Goal: Information Seeking & Learning: Check status

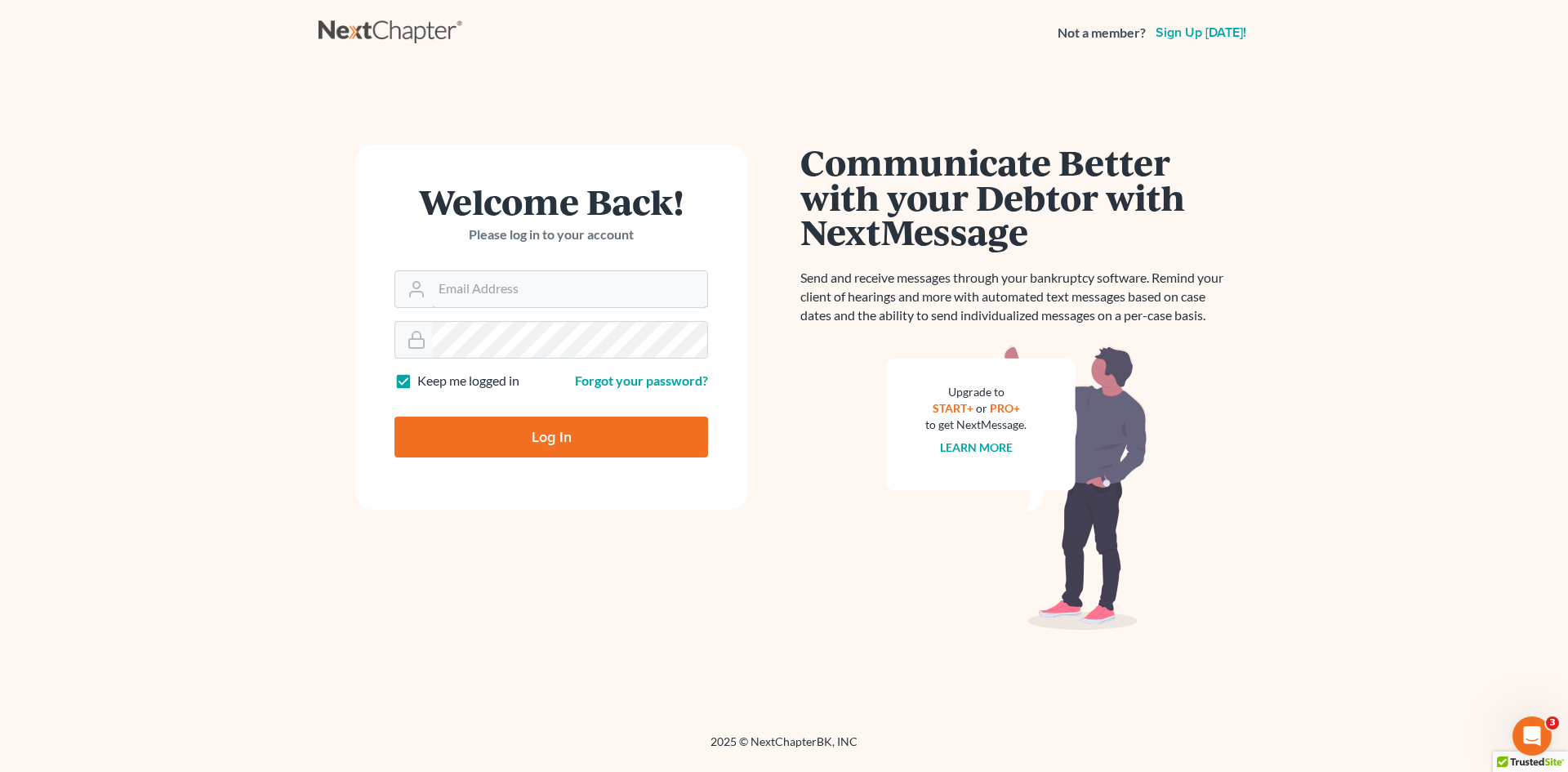
type input "[EMAIL_ADDRESS][DOMAIN_NAME]"
click at [553, 448] on input "Log In" at bounding box center [550, 436] width 314 height 41
type input "Thinking..."
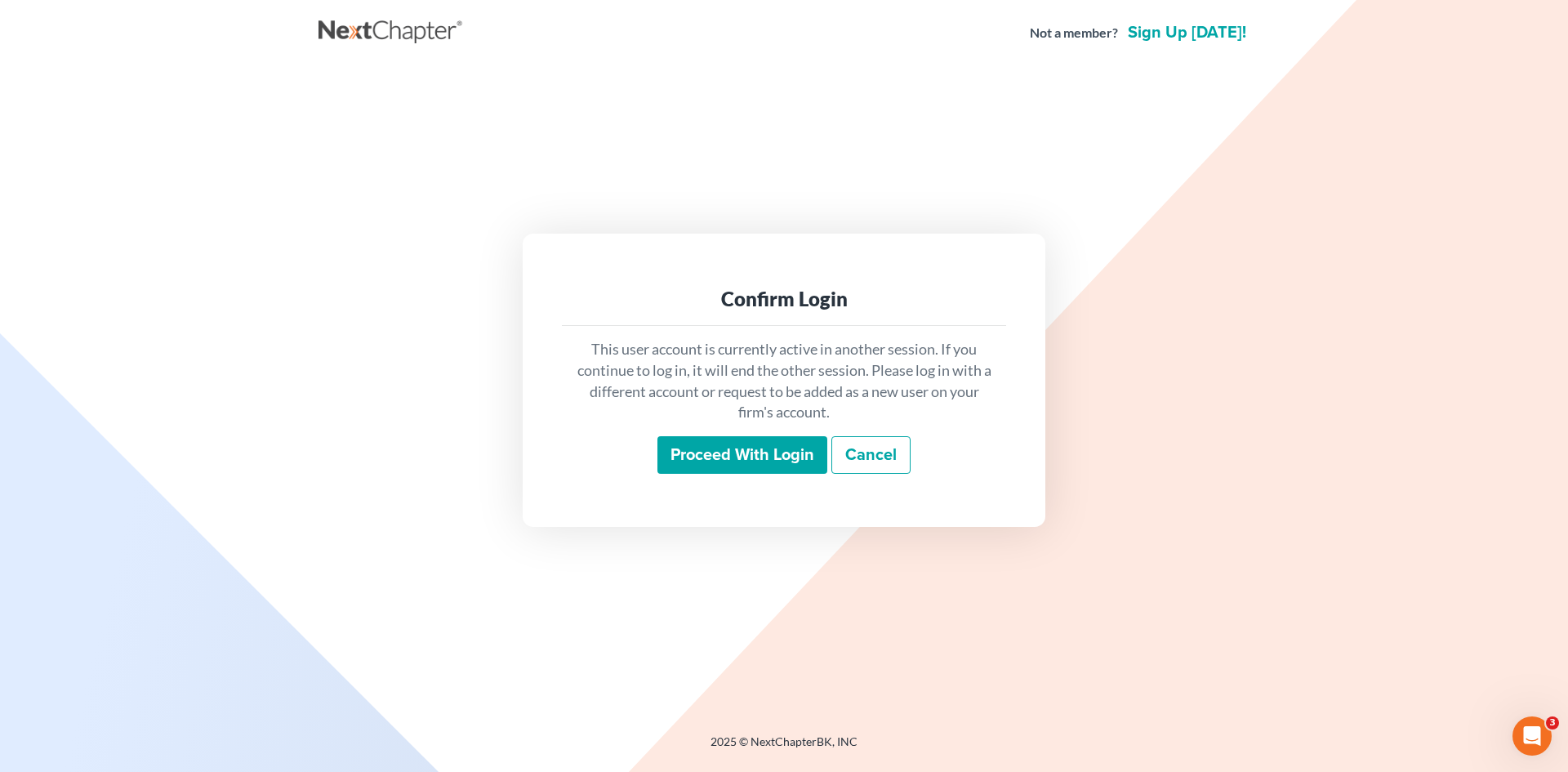
click at [734, 437] on input "Proceed with login" at bounding box center [742, 455] width 170 height 37
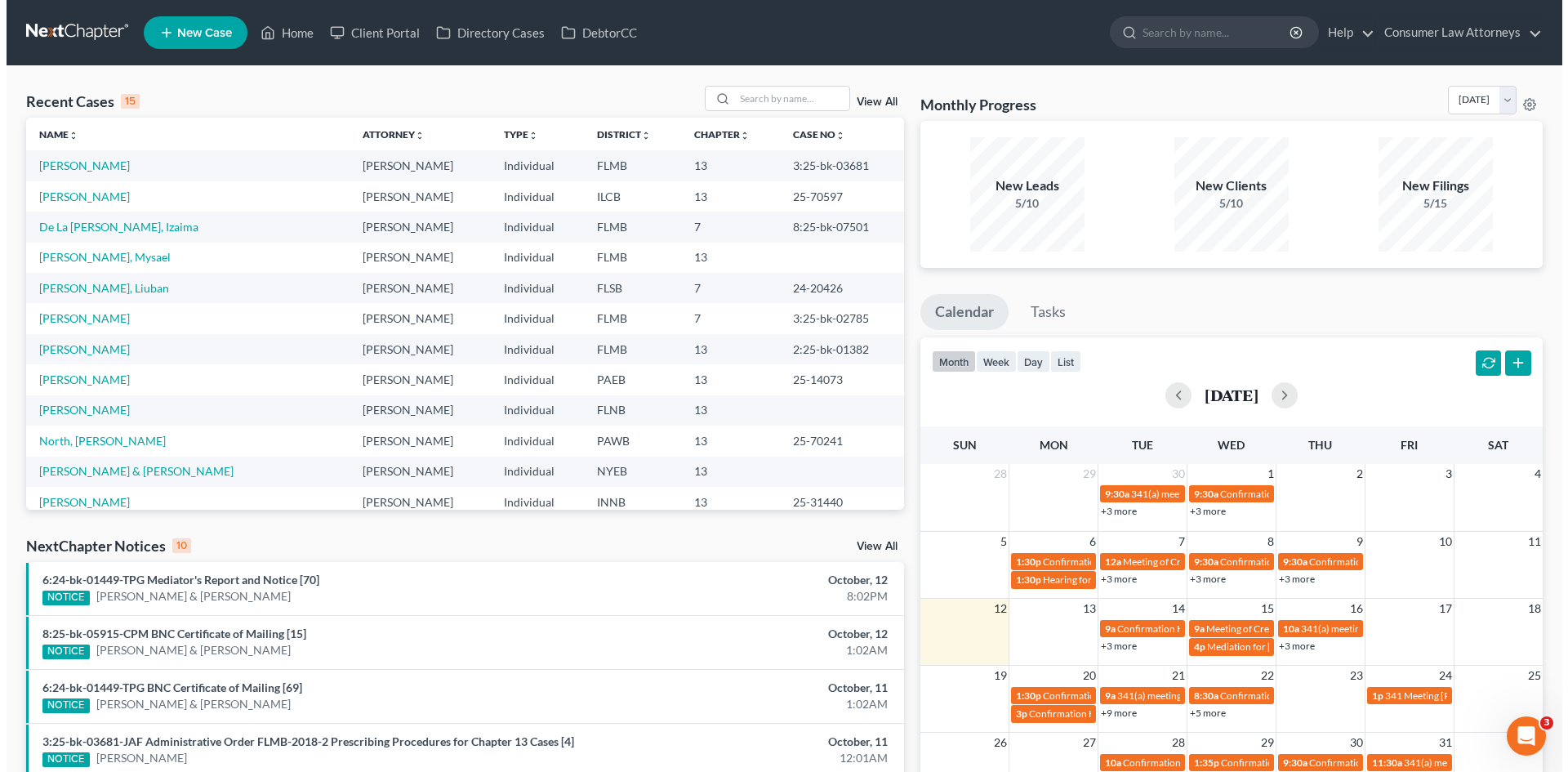
scroll to position [163, 0]
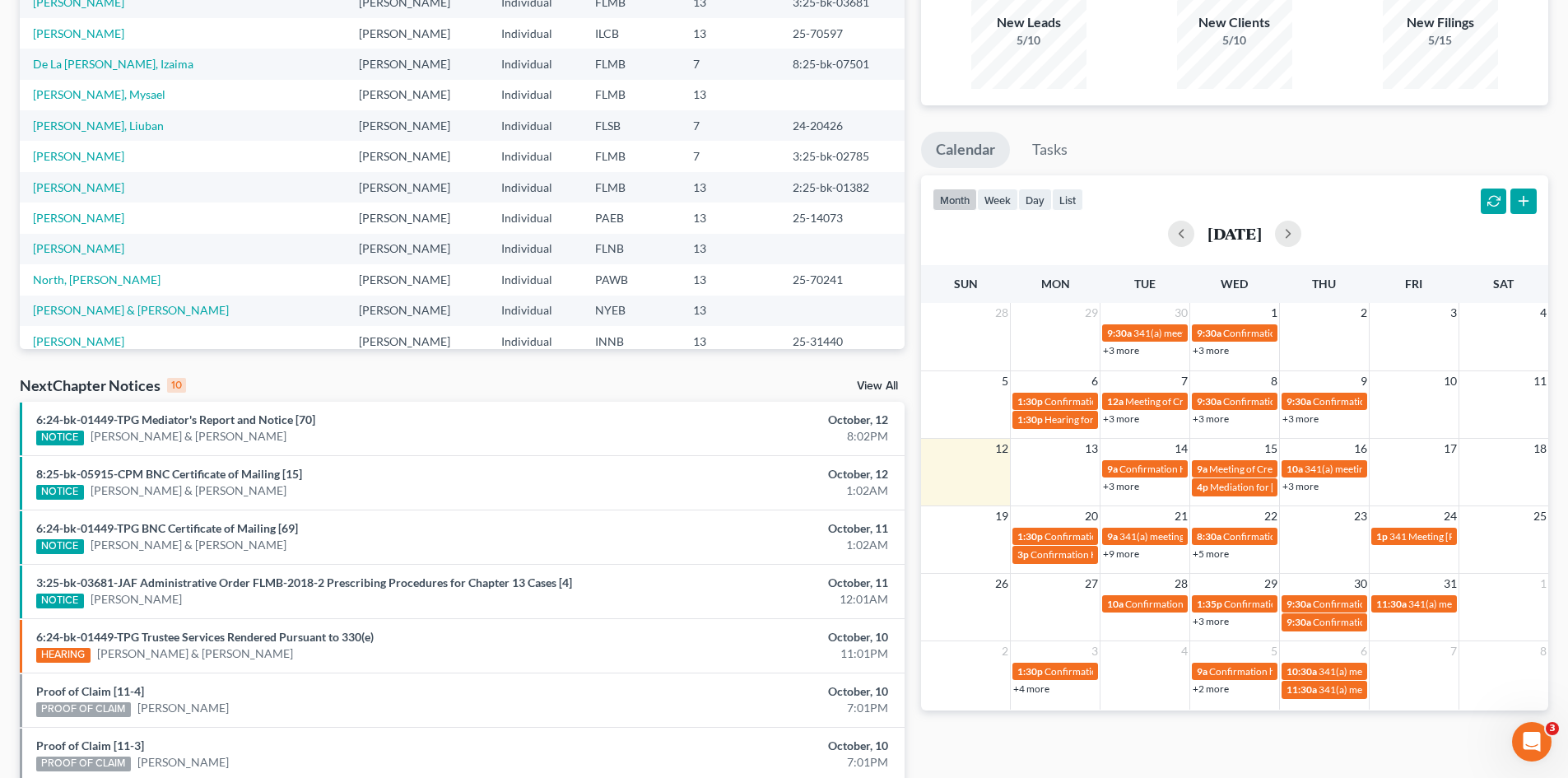
click at [1118, 487] on link "+3 more" at bounding box center [1120, 485] width 36 height 13
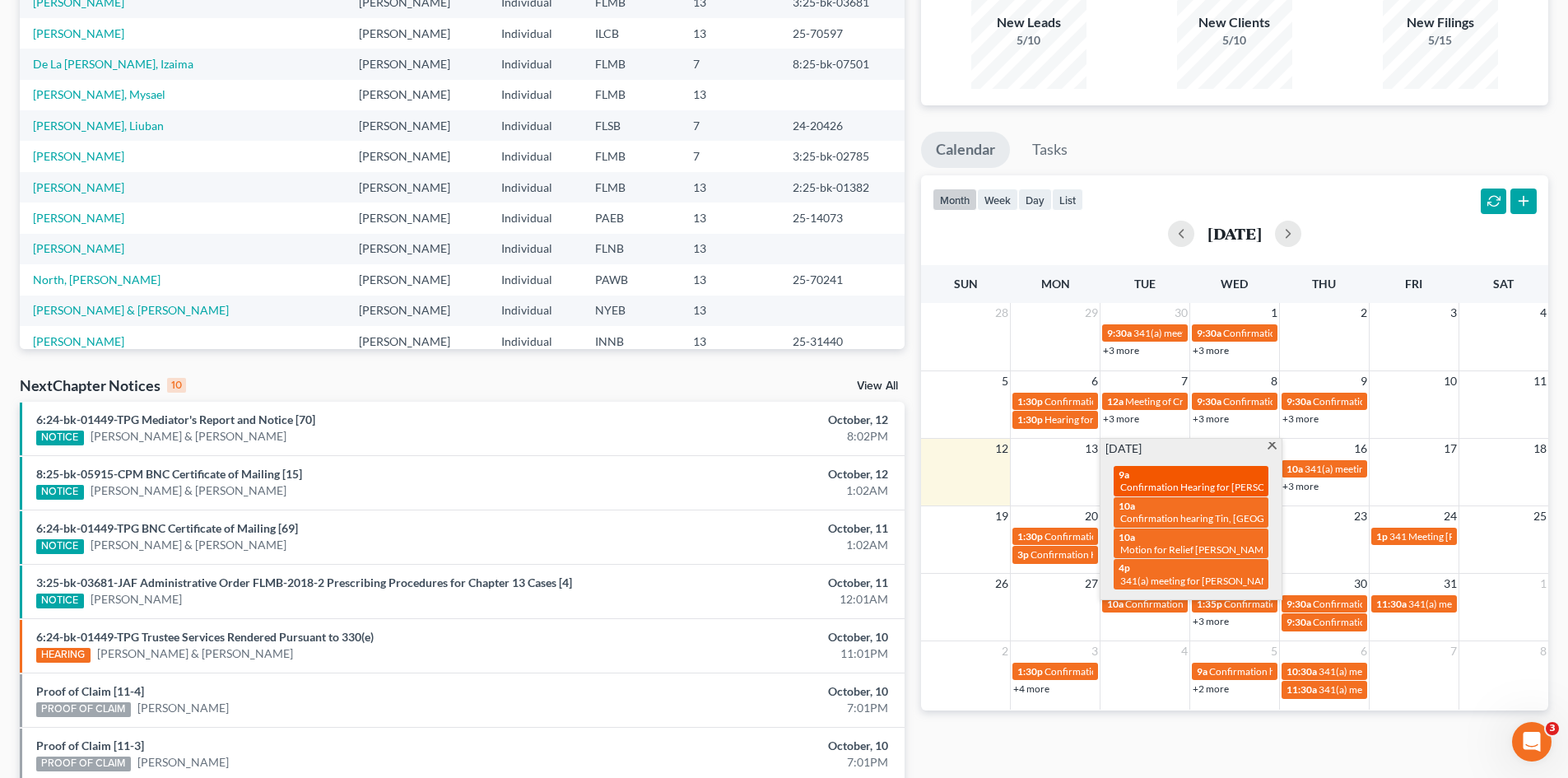
click at [1173, 481] on span "Confirmation Hearing for [PERSON_NAME]" at bounding box center [1214, 486] width 189 height 13
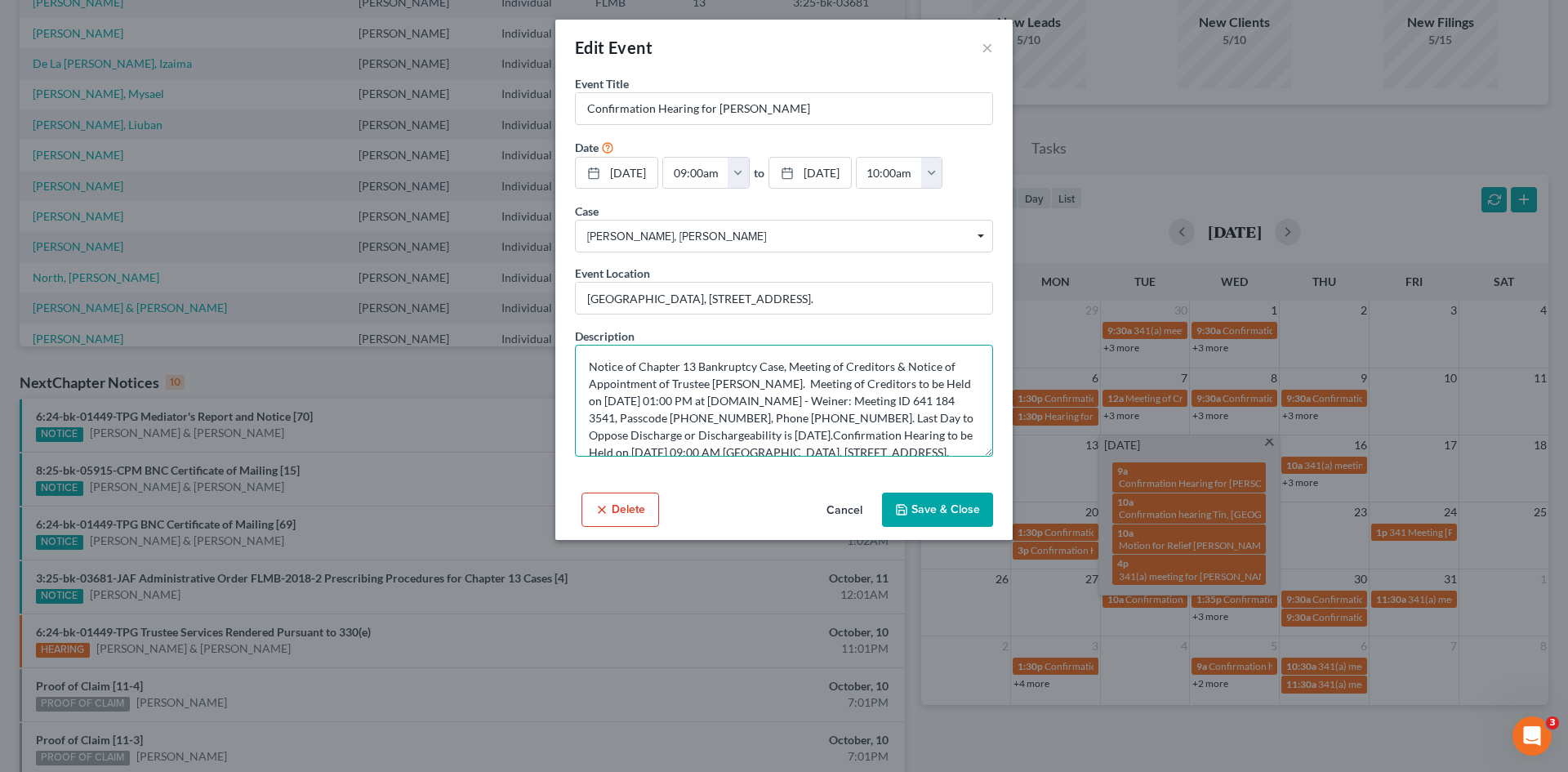
drag, startPoint x: 620, startPoint y: 394, endPoint x: 807, endPoint y: 439, distance: 192.3
click at [807, 439] on textarea "Notice of Chapter 13 Bankruptcy Case, Meeting of Creditors & Notice of Appointm…" at bounding box center [784, 400] width 418 height 112
click at [790, 456] on textarea "Notice of Chapter 13 Bankruptcy Case, Meeting of Creditors & Notice of Appointm…" at bounding box center [784, 400] width 418 height 112
drag, startPoint x: 679, startPoint y: 333, endPoint x: 1138, endPoint y: 345, distance: 459.2
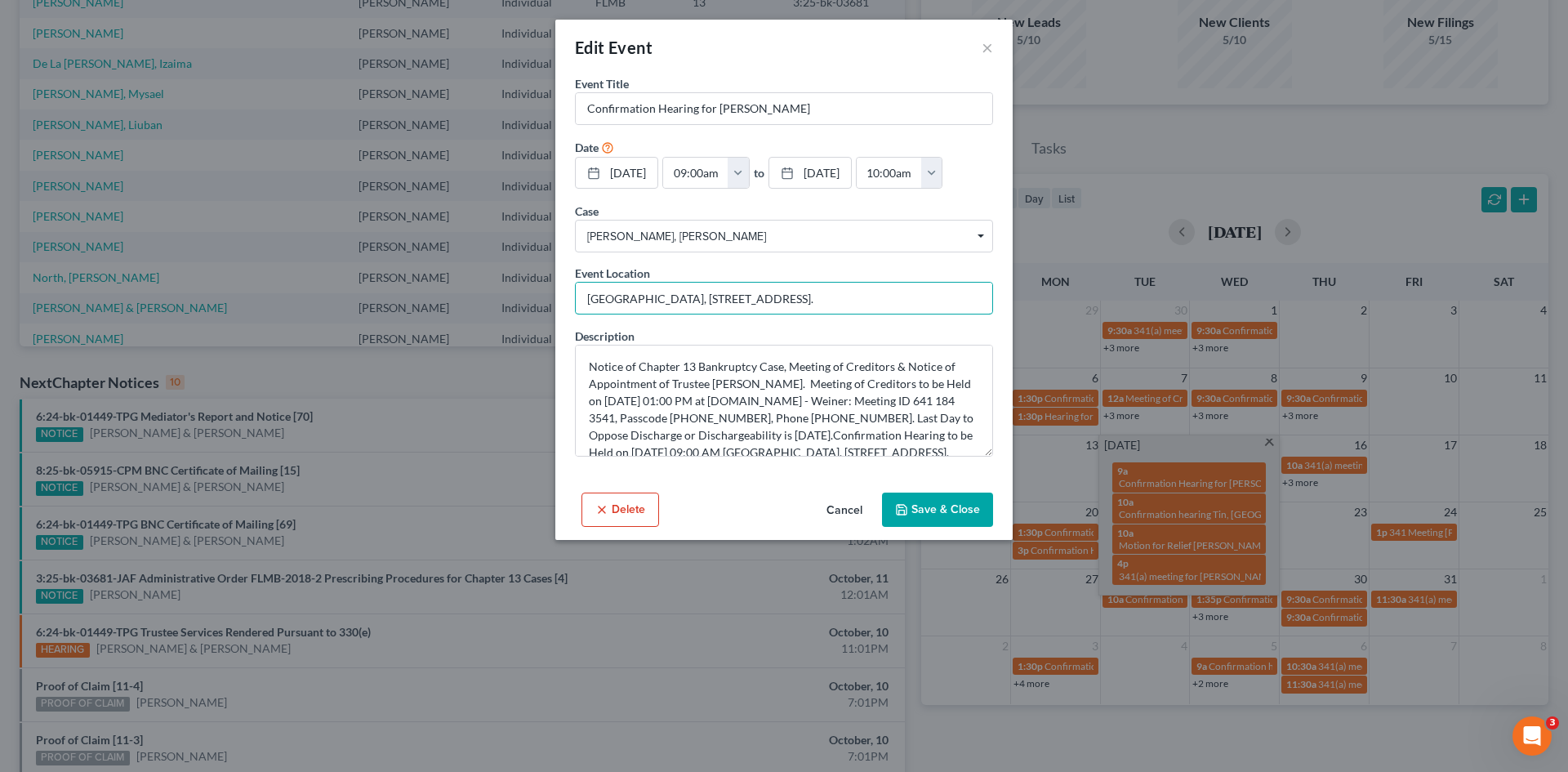
click at [1138, 345] on div "Edit Event × Event Title * Confirmation Hearing for [PERSON_NAME] Date [DATE] c…" at bounding box center [784, 386] width 1568 height 772
click at [707, 314] on input "[GEOGRAPHIC_DATA], [STREET_ADDRESS]." at bounding box center [784, 298] width 416 height 31
drag, startPoint x: 807, startPoint y: 342, endPoint x: 415, endPoint y: 344, distance: 392.0
click at [415, 344] on div "Edit Event × Event Title * Confirmation Hearing for [PERSON_NAME] Date [DATE] c…" at bounding box center [784, 386] width 1568 height 772
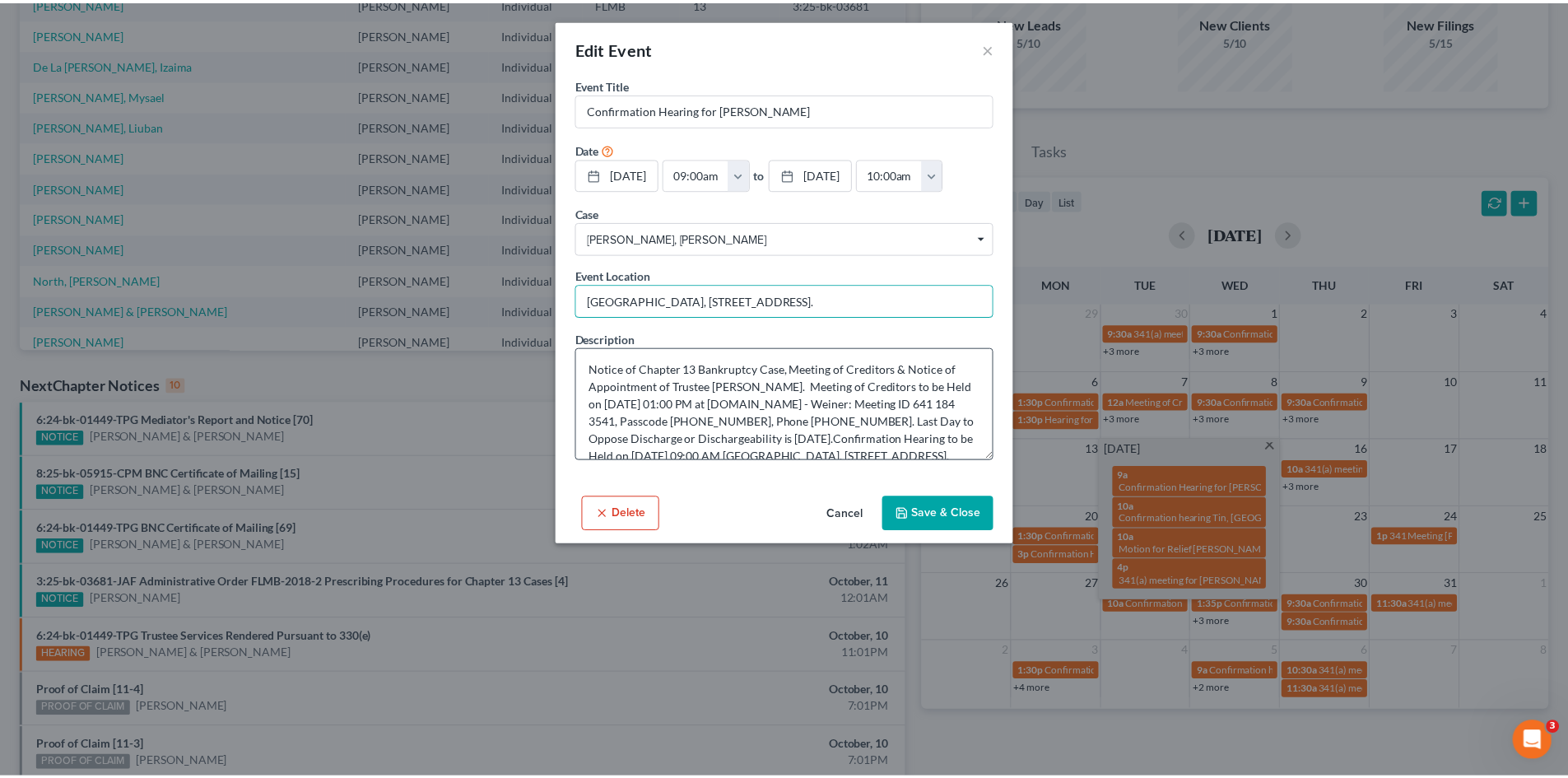
scroll to position [52, 0]
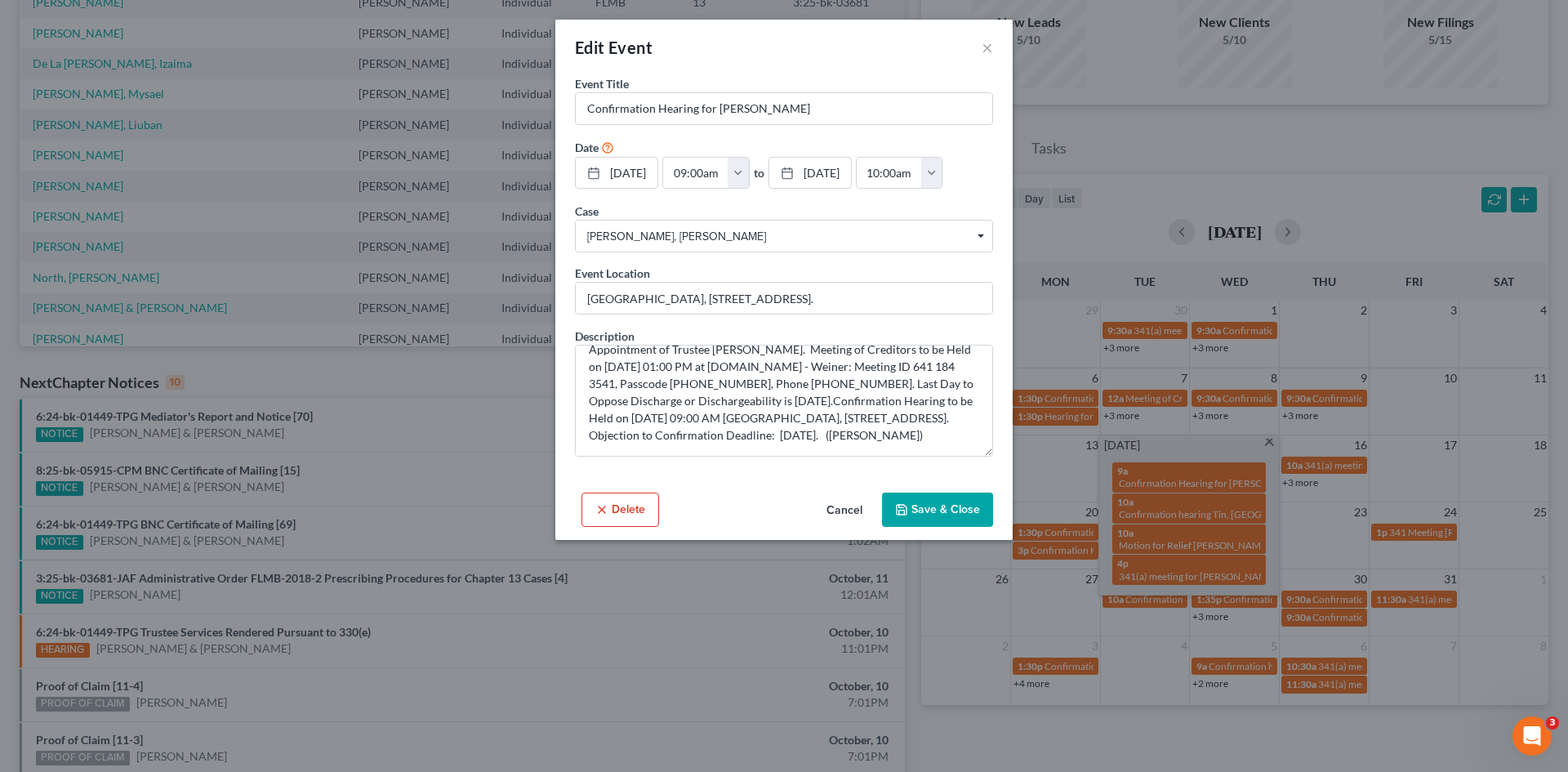
click at [851, 526] on button "Cancel" at bounding box center [844, 510] width 62 height 33
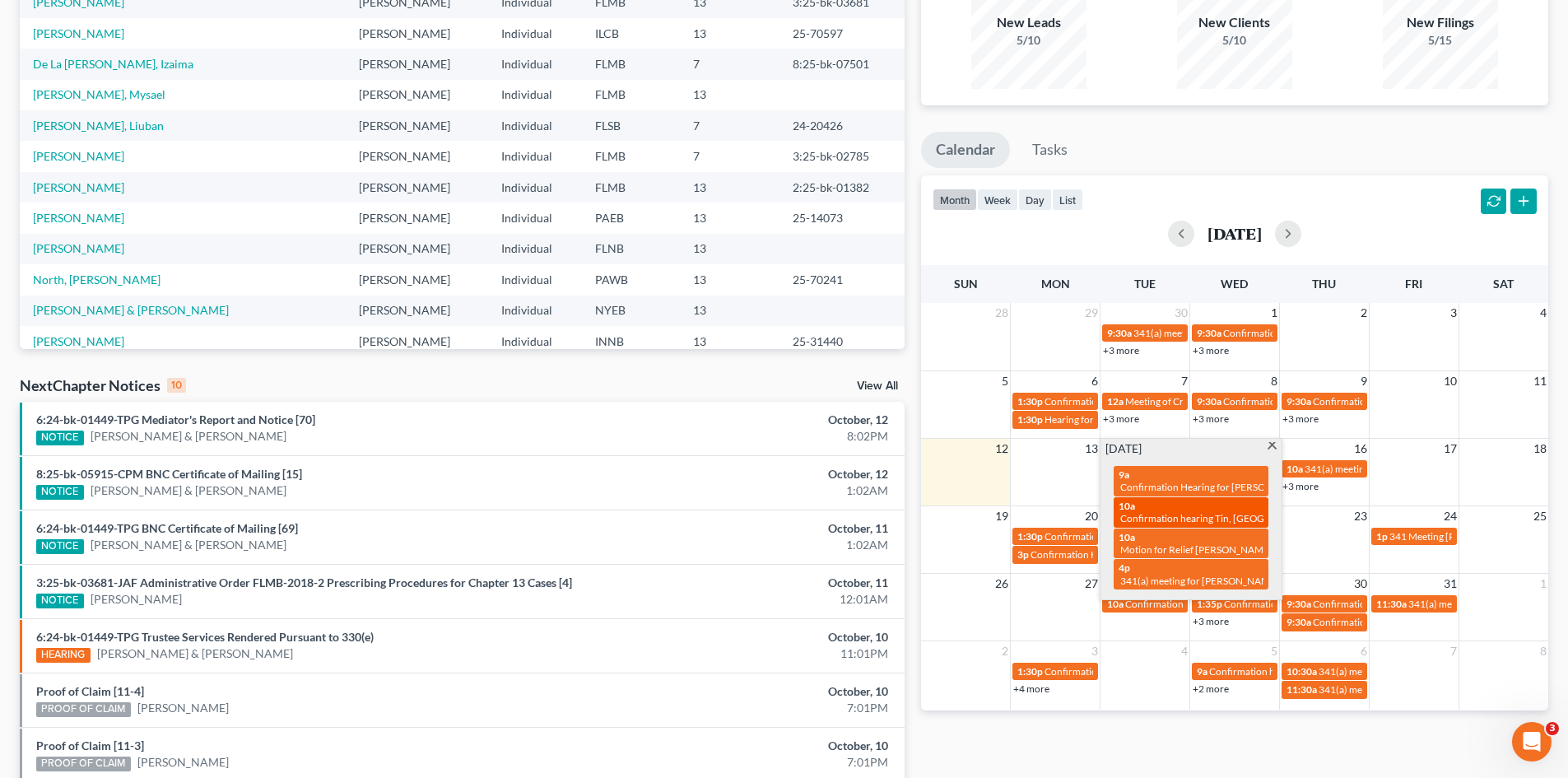
click at [1158, 513] on span "Confirmation hearing Tin, [GEOGRAPHIC_DATA]" at bounding box center [1227, 518] width 213 height 13
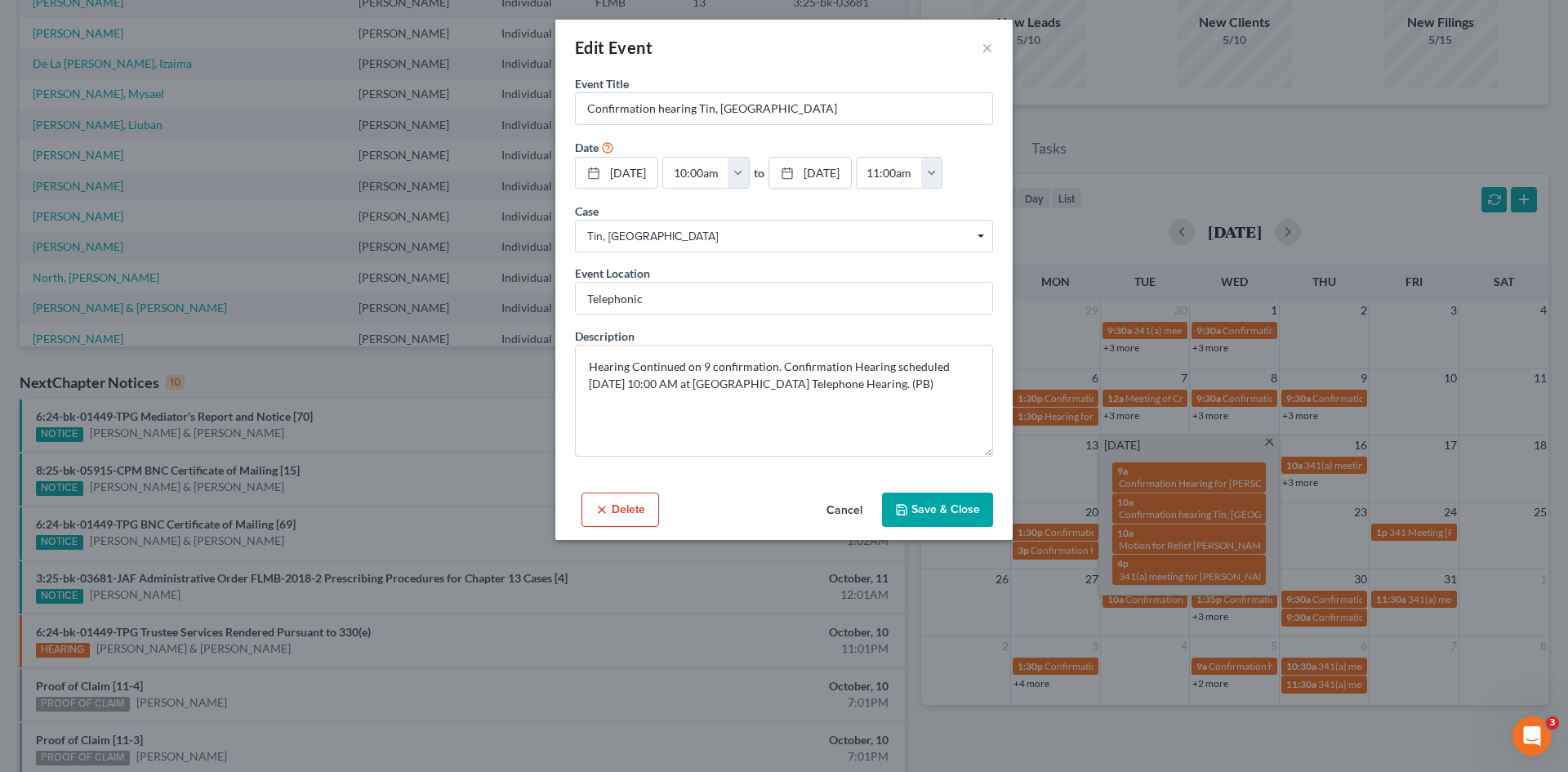
click at [848, 526] on button "Cancel" at bounding box center [844, 510] width 62 height 33
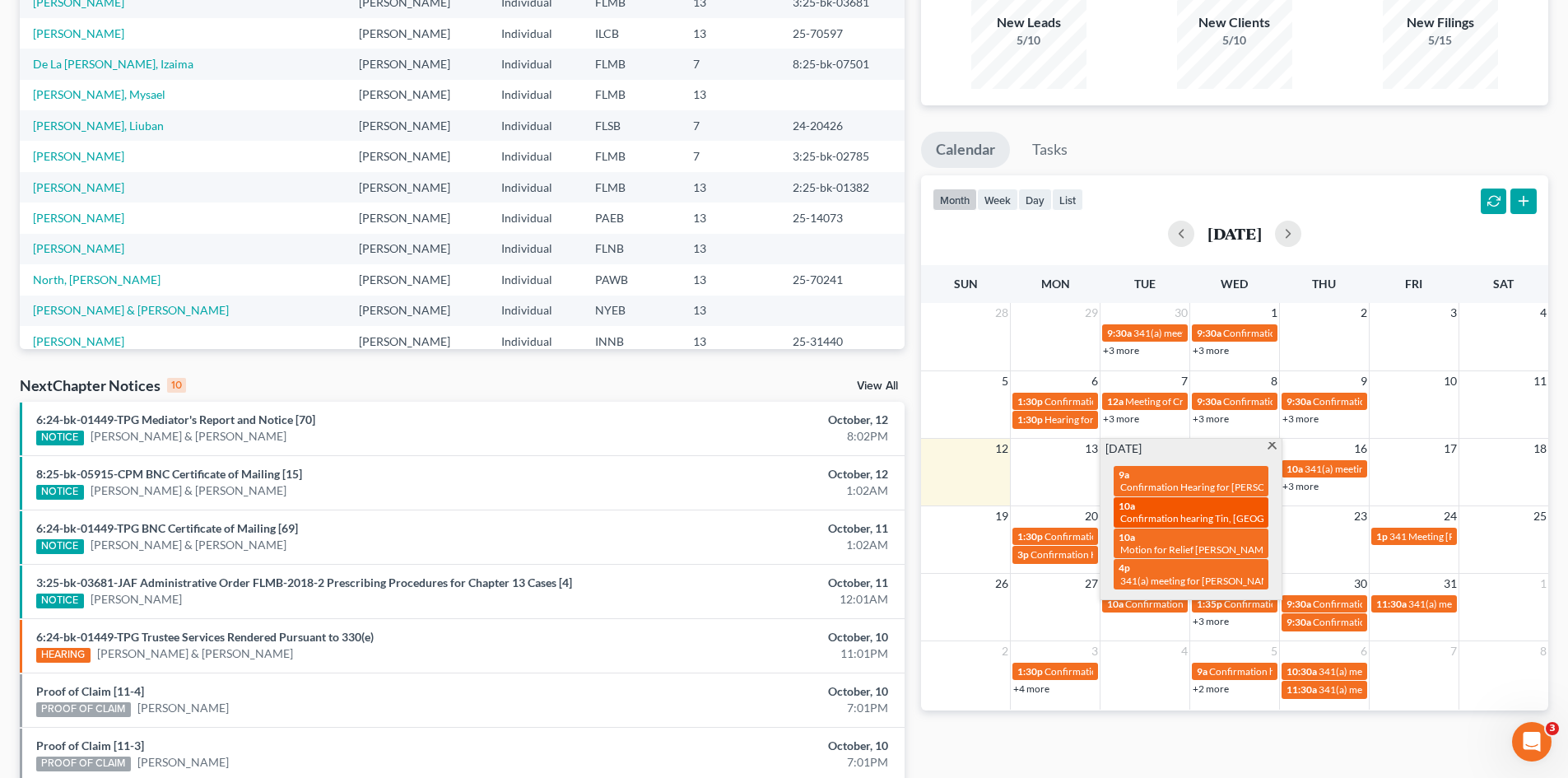
click at [1173, 517] on span "Confirmation hearing Tin, [GEOGRAPHIC_DATA]" at bounding box center [1227, 518] width 213 height 13
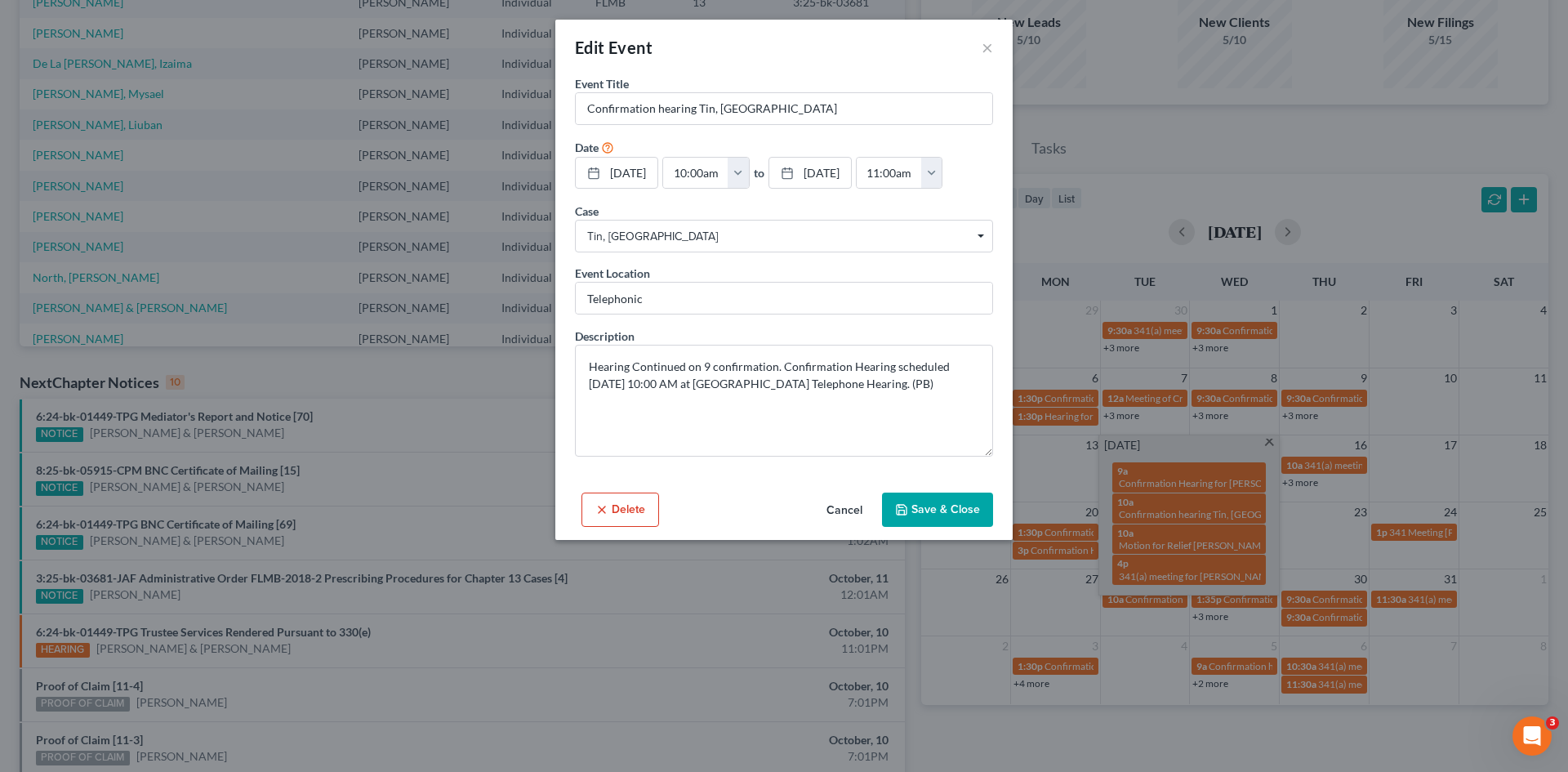
click at [843, 526] on button "Cancel" at bounding box center [844, 510] width 62 height 33
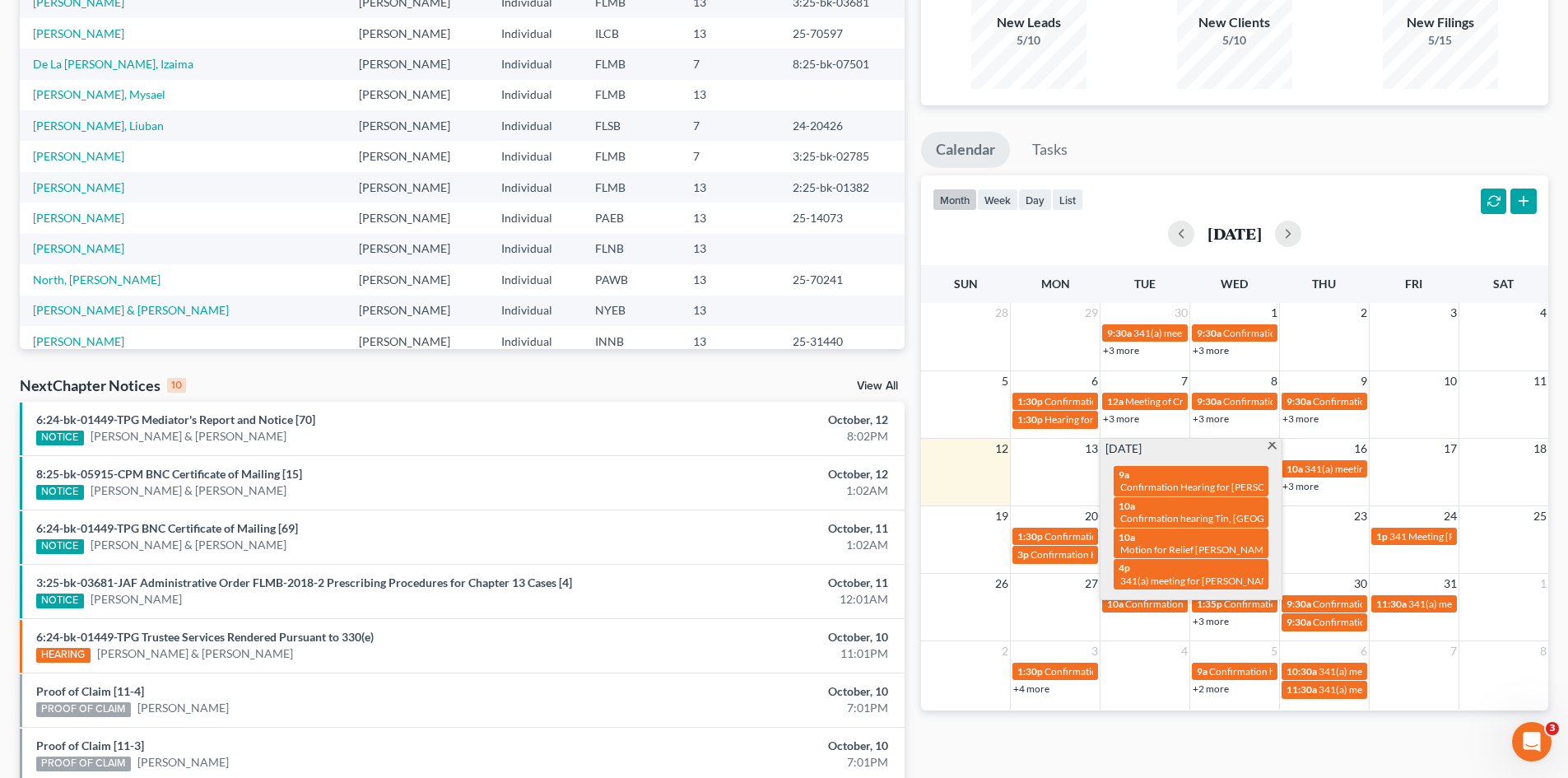
scroll to position [0, 0]
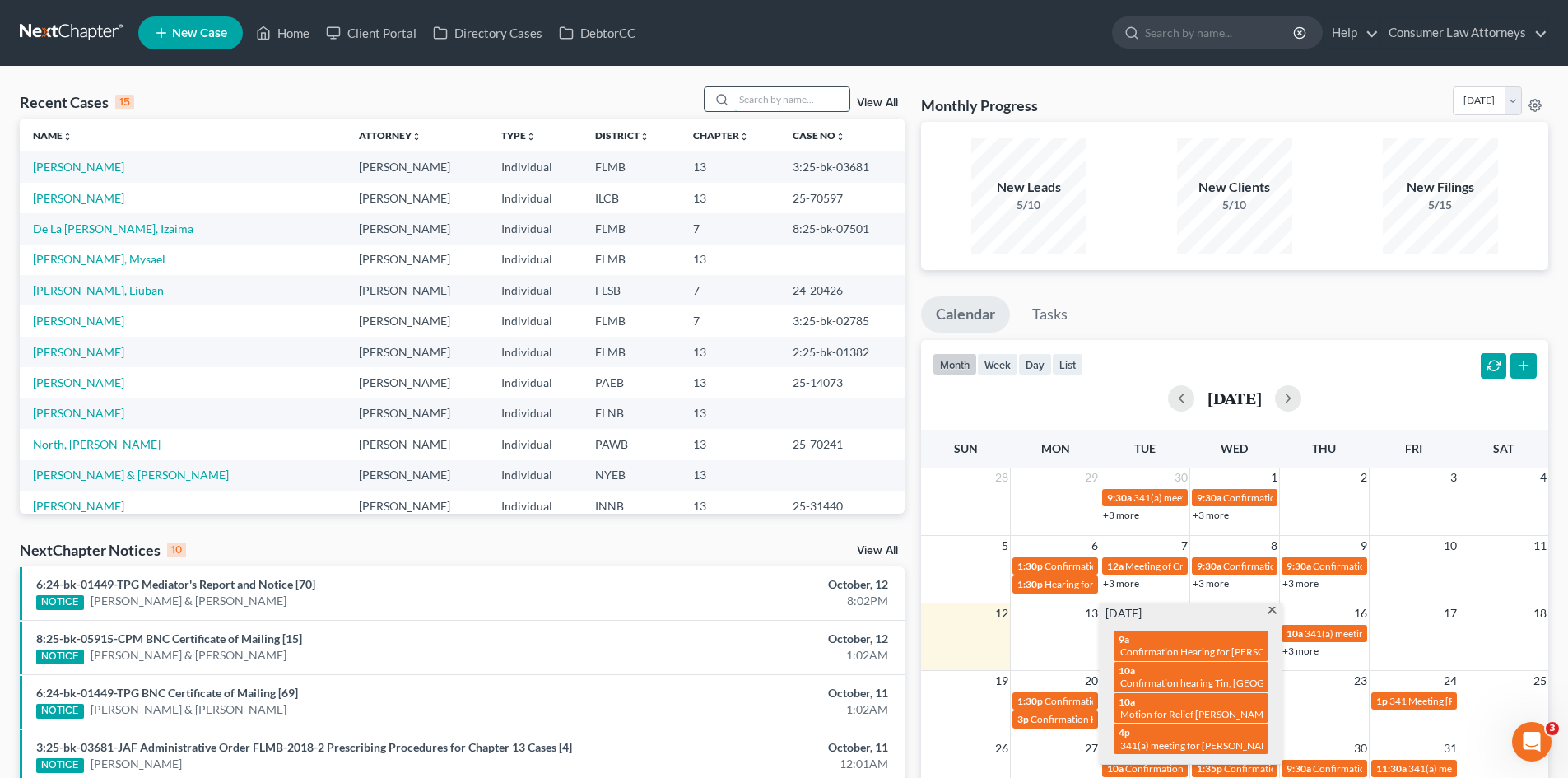
click at [746, 100] on input "search" at bounding box center [792, 99] width 115 height 24
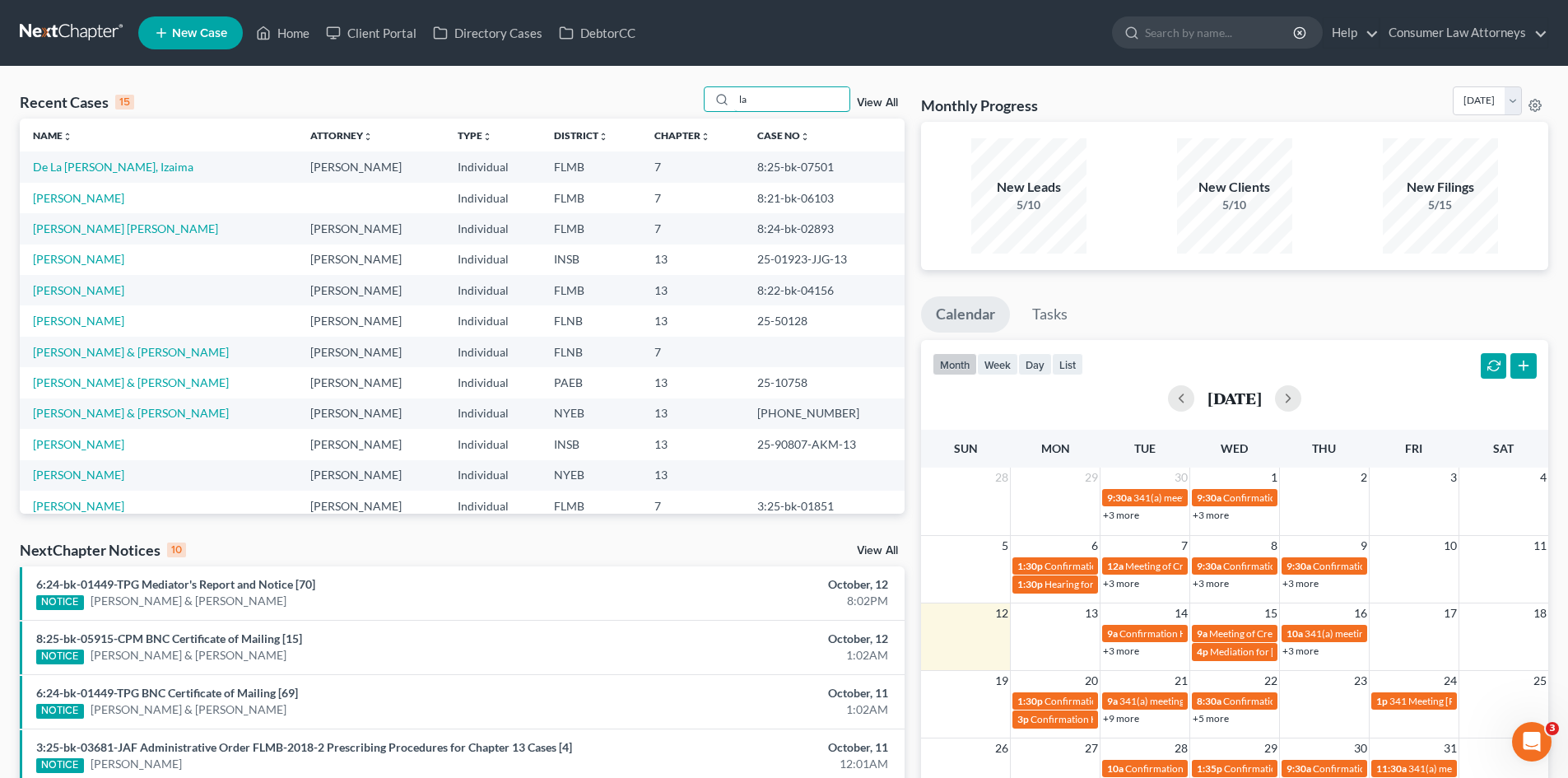
type input "la"
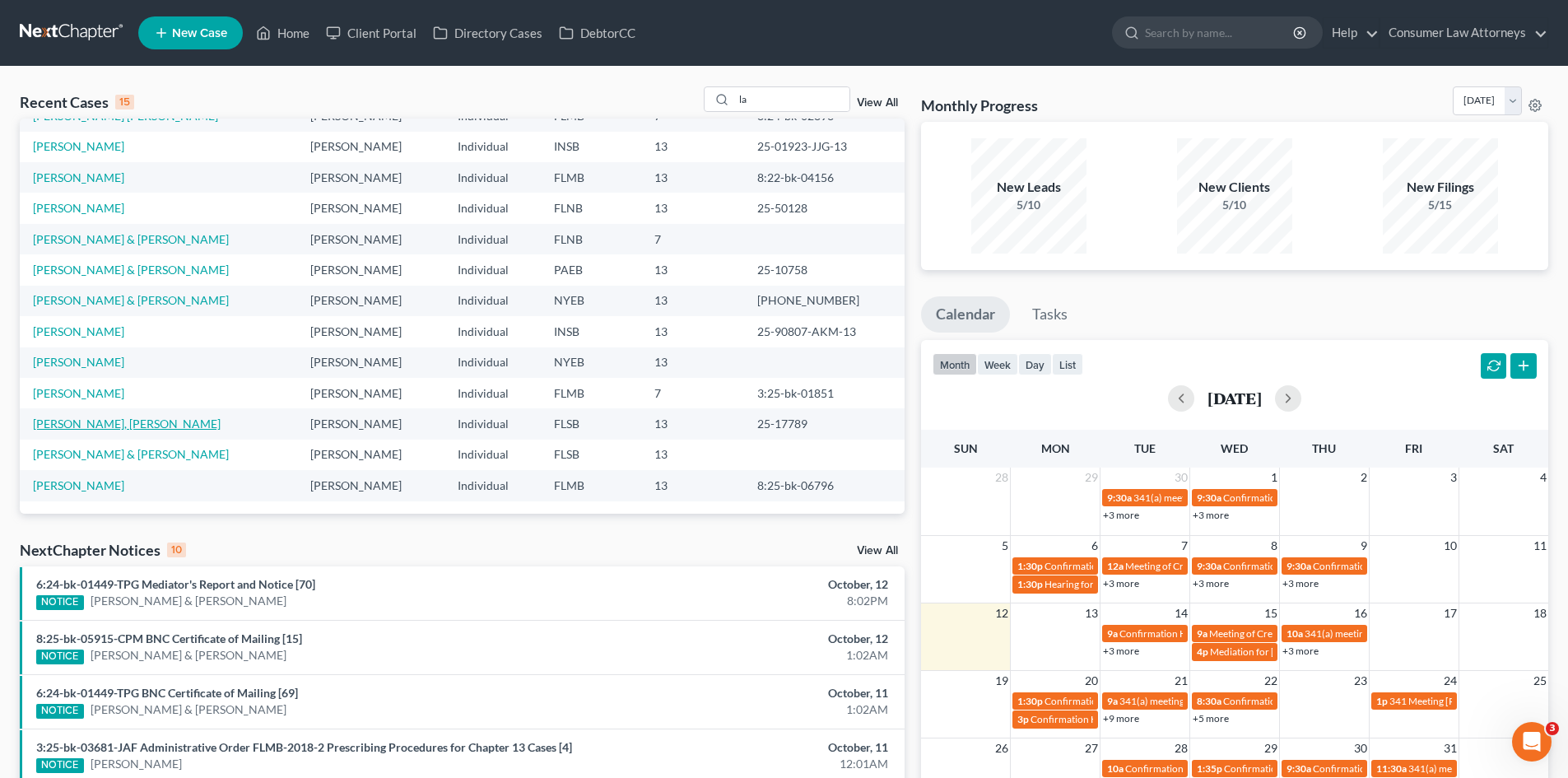
click at [83, 424] on link "[PERSON_NAME], [PERSON_NAME]" at bounding box center [127, 423] width 188 height 14
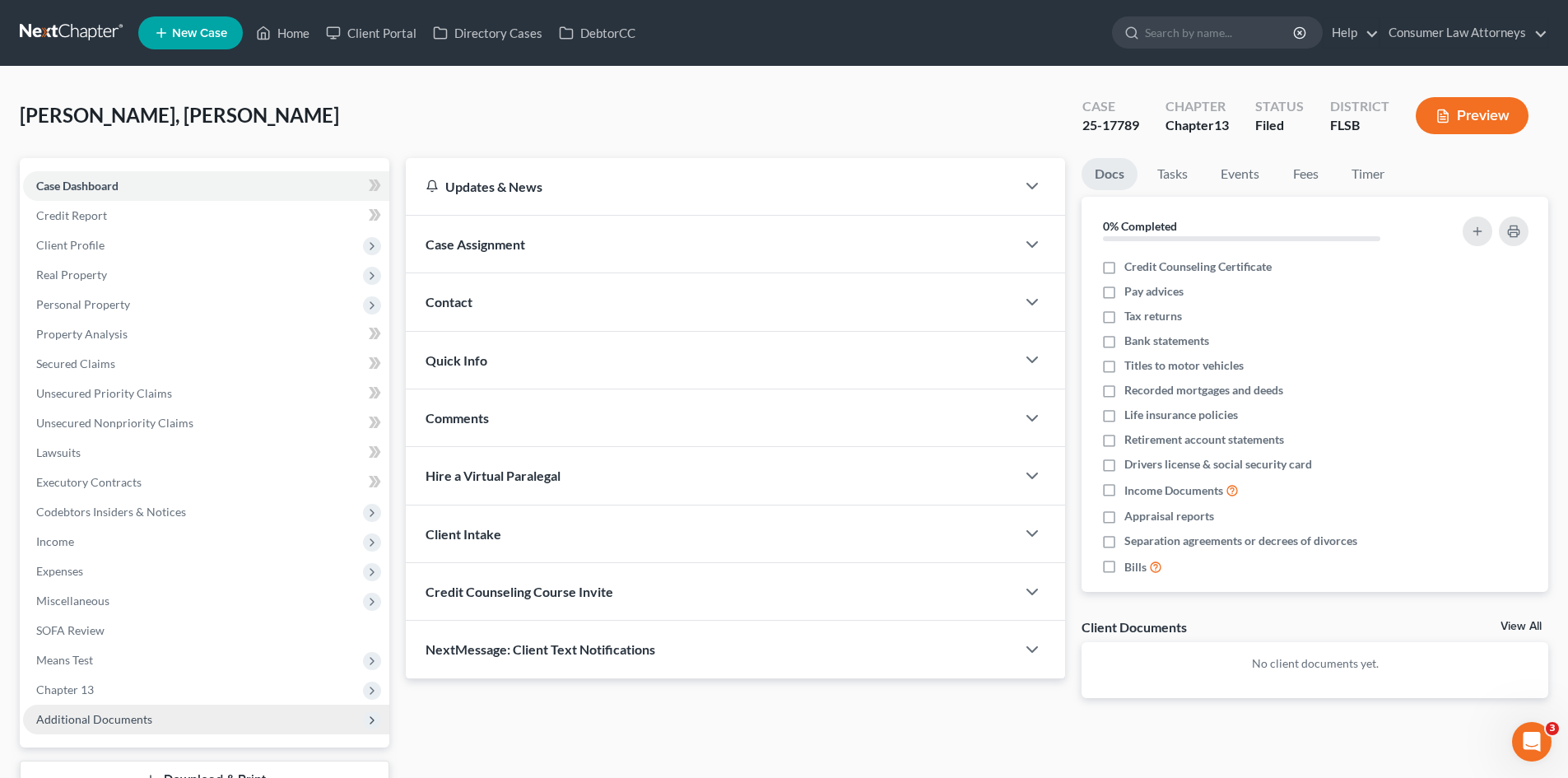
click at [73, 724] on span "Additional Documents" at bounding box center [94, 719] width 116 height 14
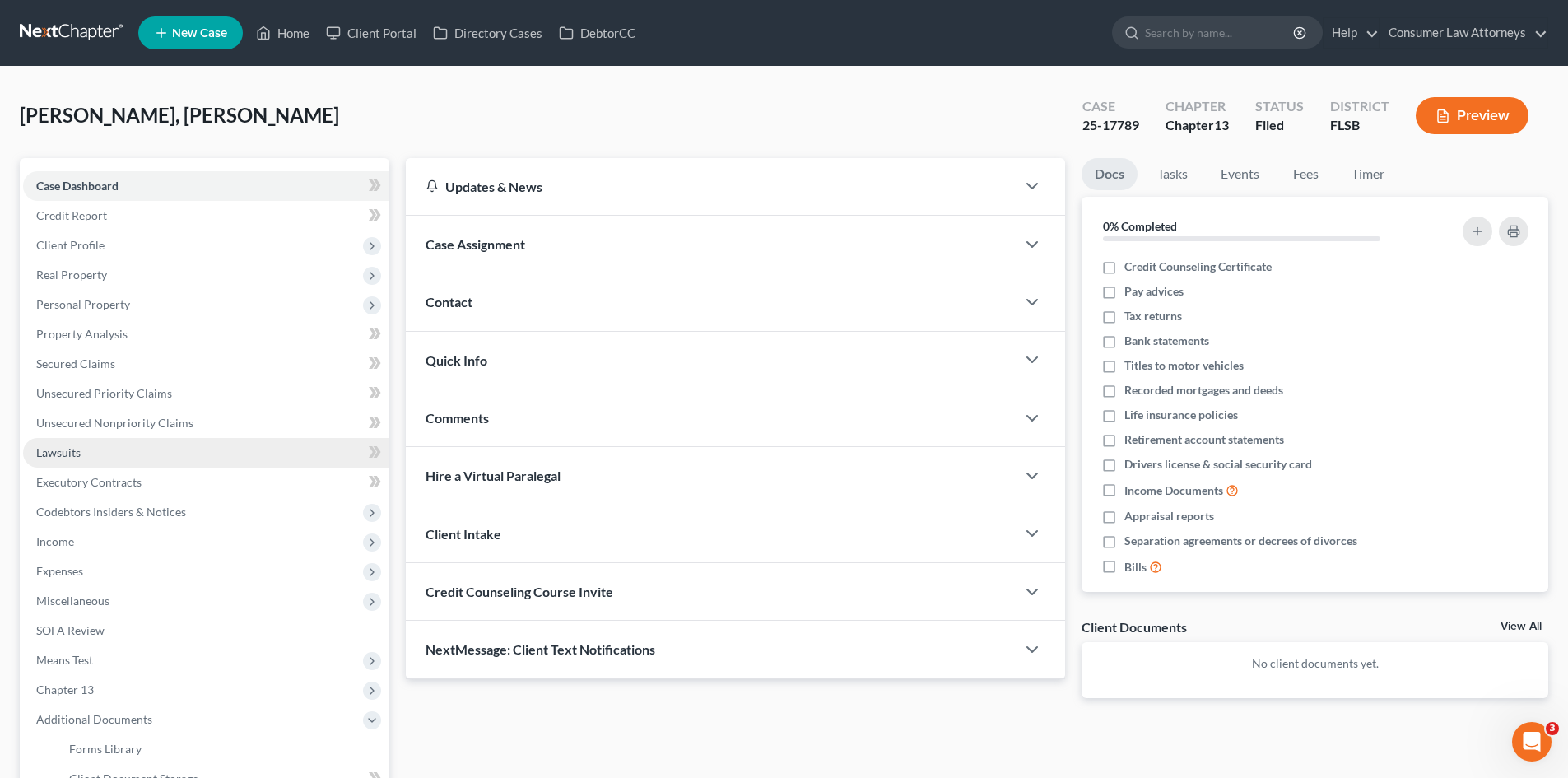
scroll to position [274, 0]
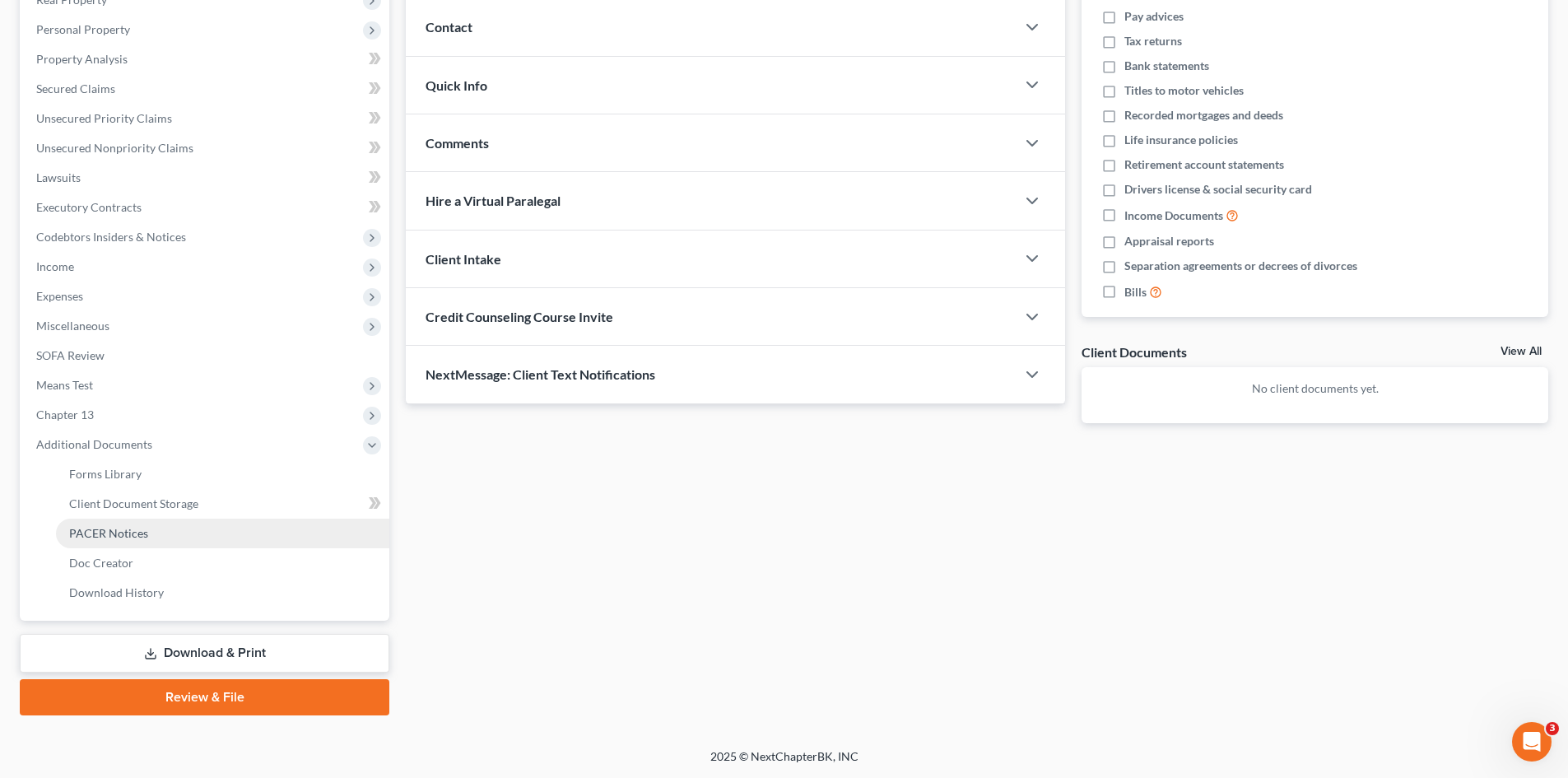
click at [101, 531] on span "PACER Notices" at bounding box center [109, 533] width 79 height 14
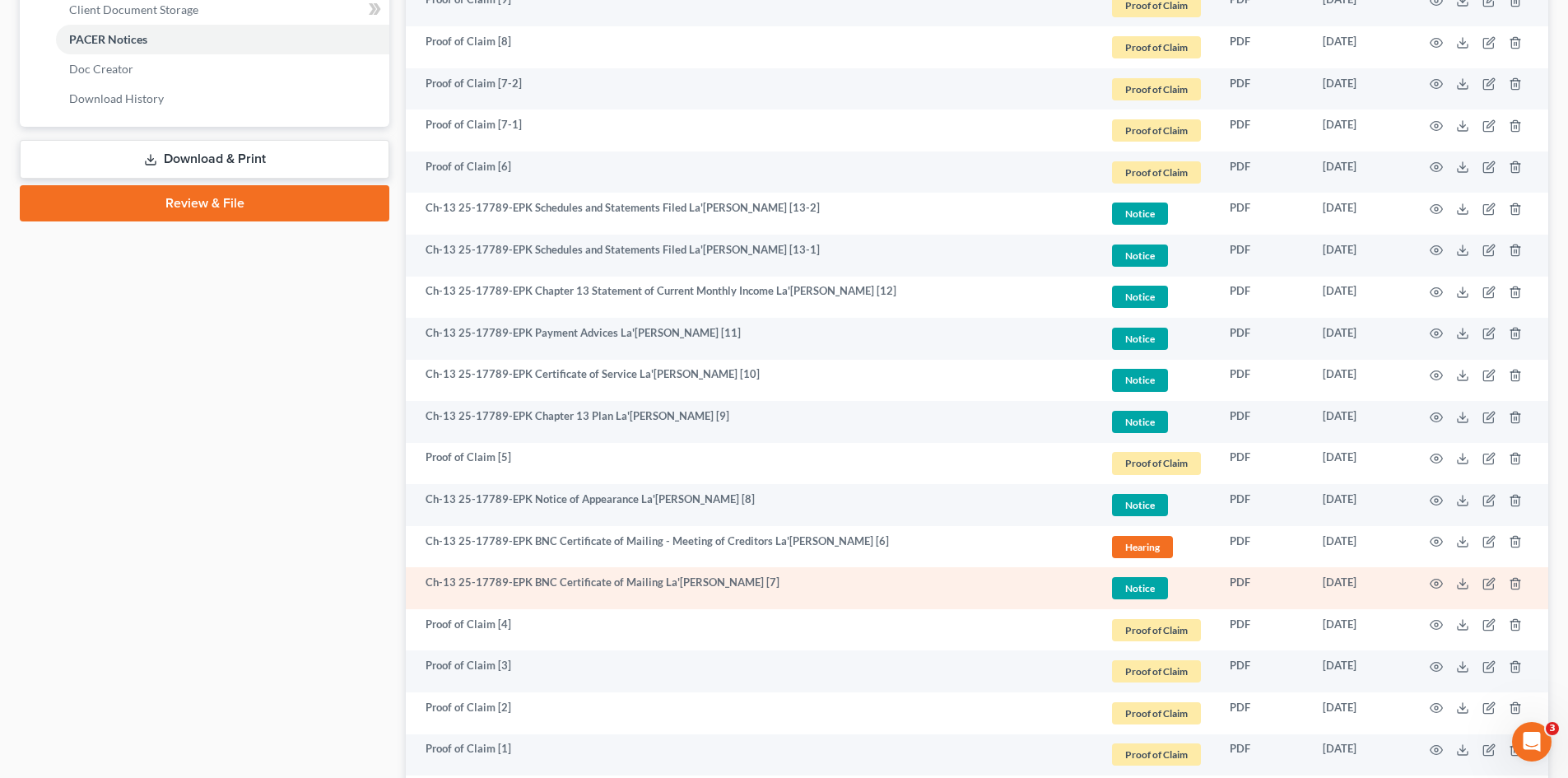
scroll to position [1016, 0]
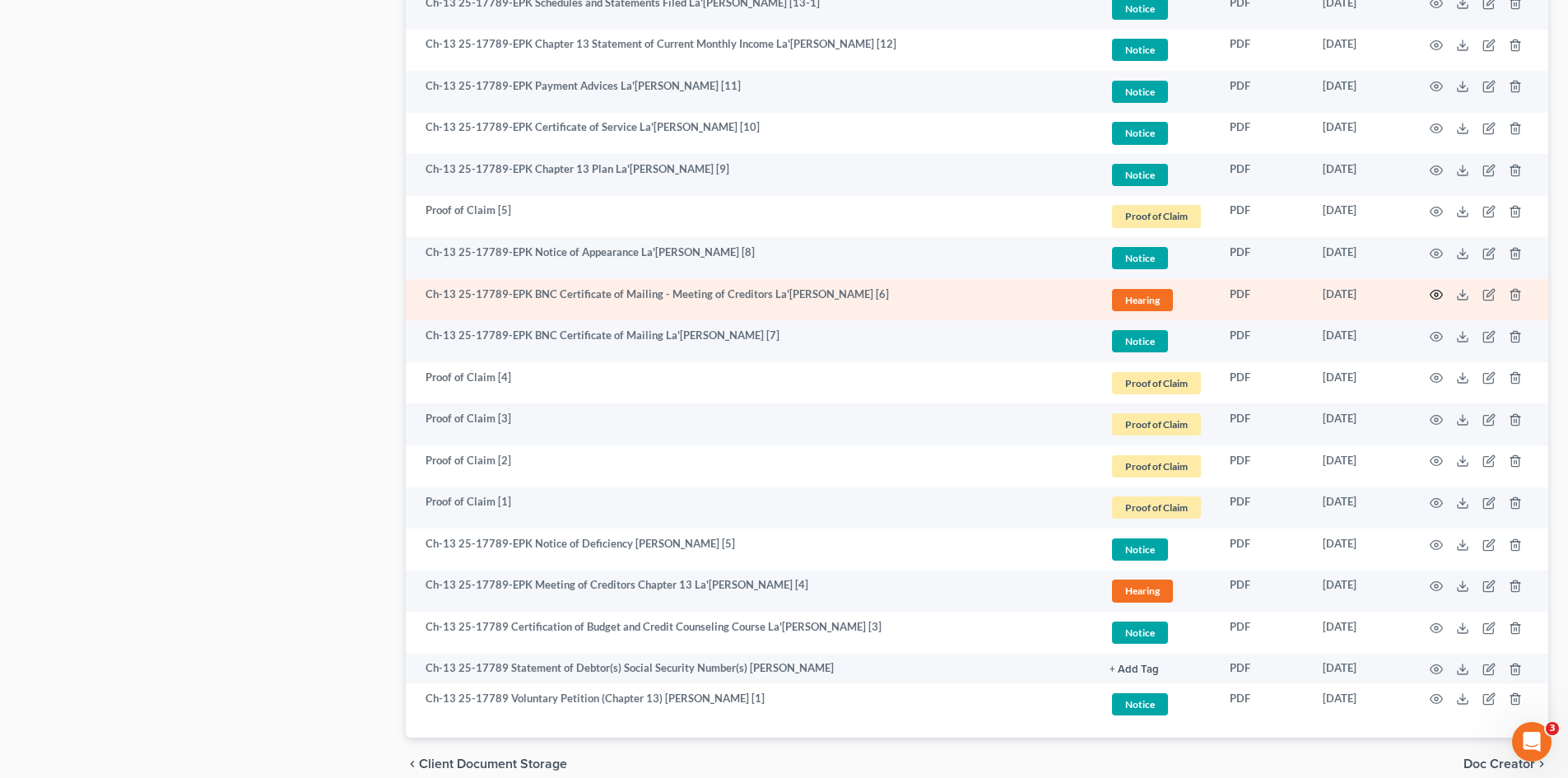
click at [1437, 291] on icon "button" at bounding box center [1437, 295] width 14 height 14
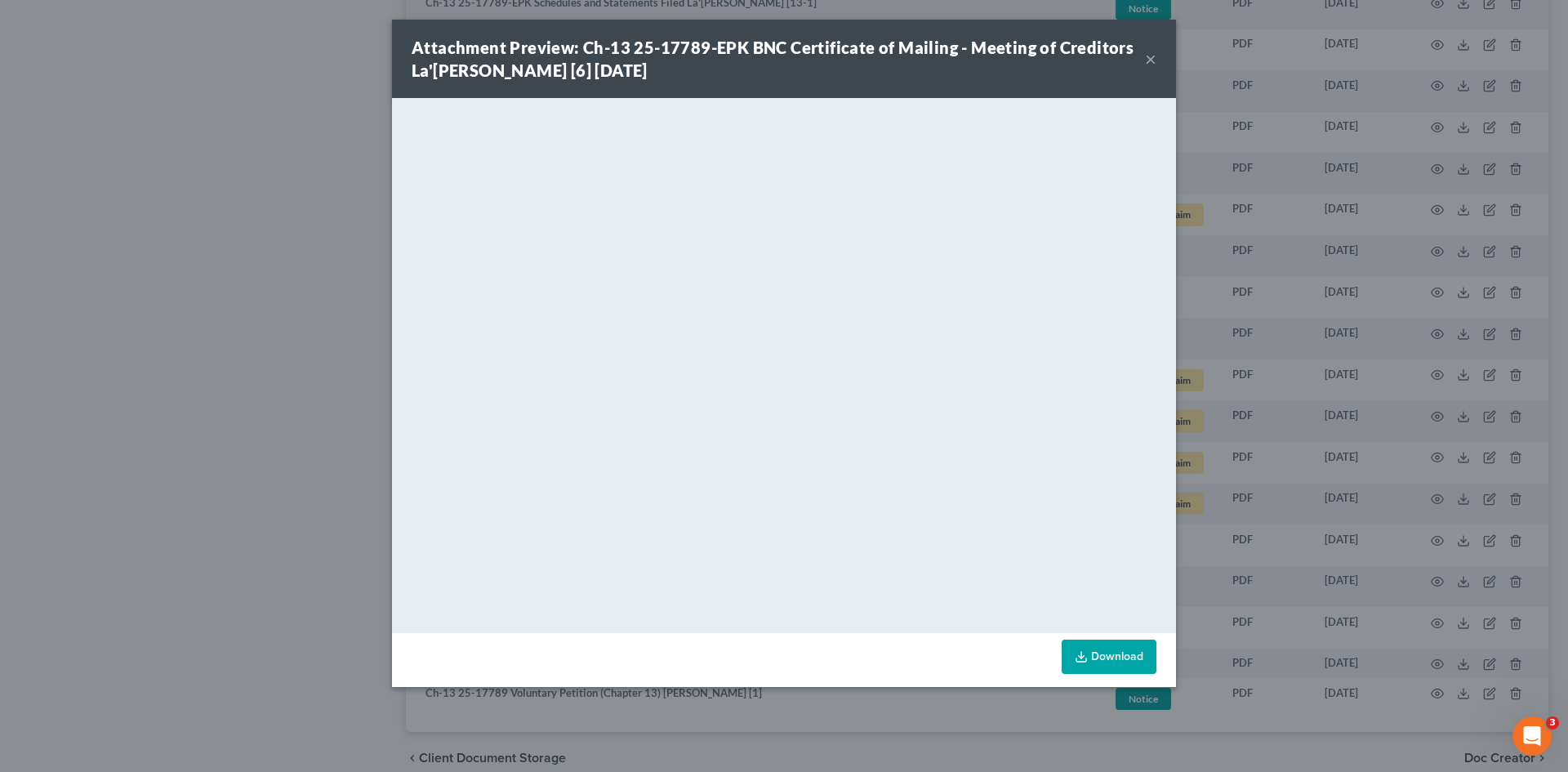
click at [288, 405] on div "Attachment Preview: Ch-13 25-17789-EPK BNC Certificate of Mailing - Meeting of …" at bounding box center [784, 386] width 1568 height 772
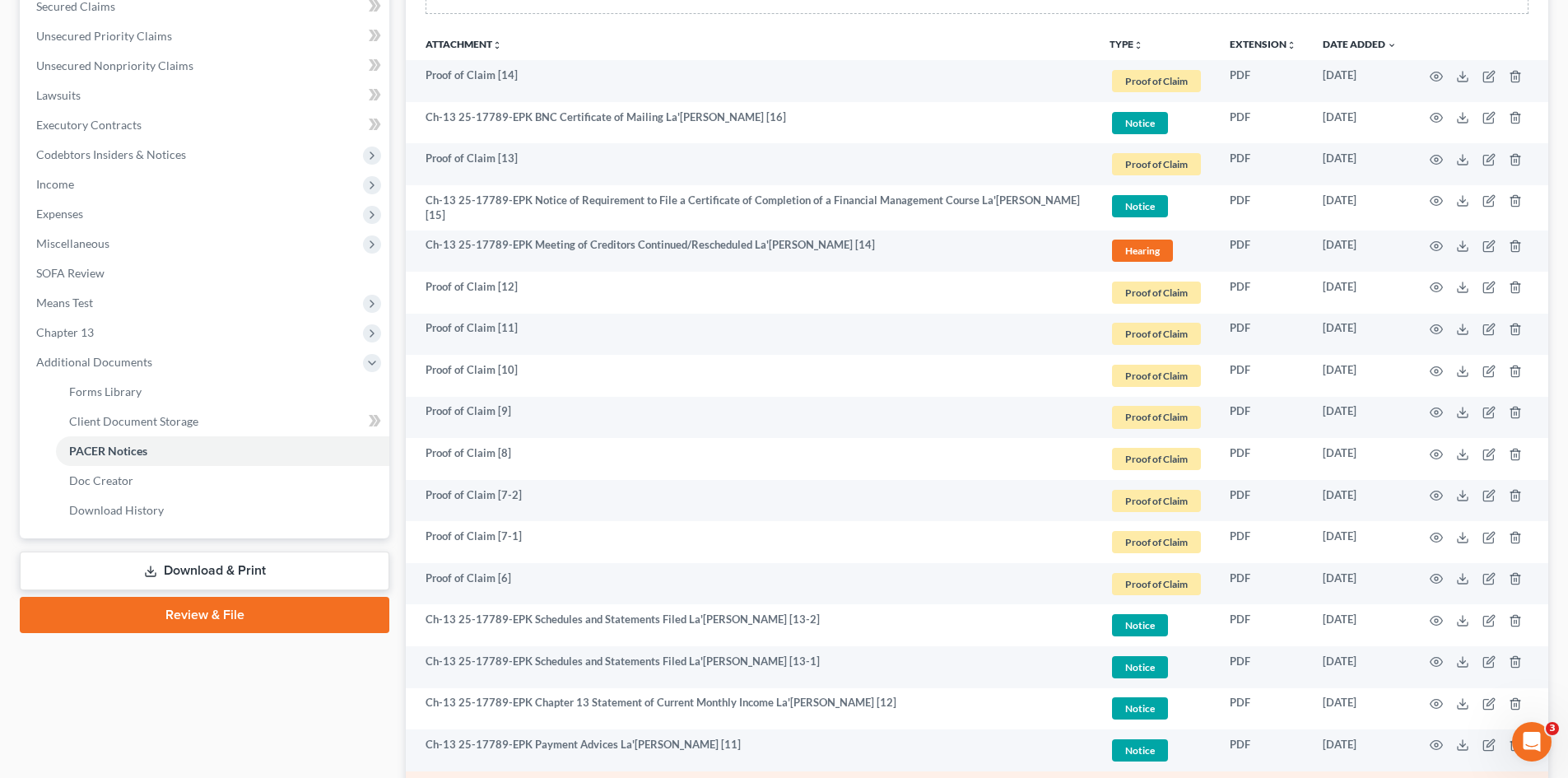
scroll to position [274, 0]
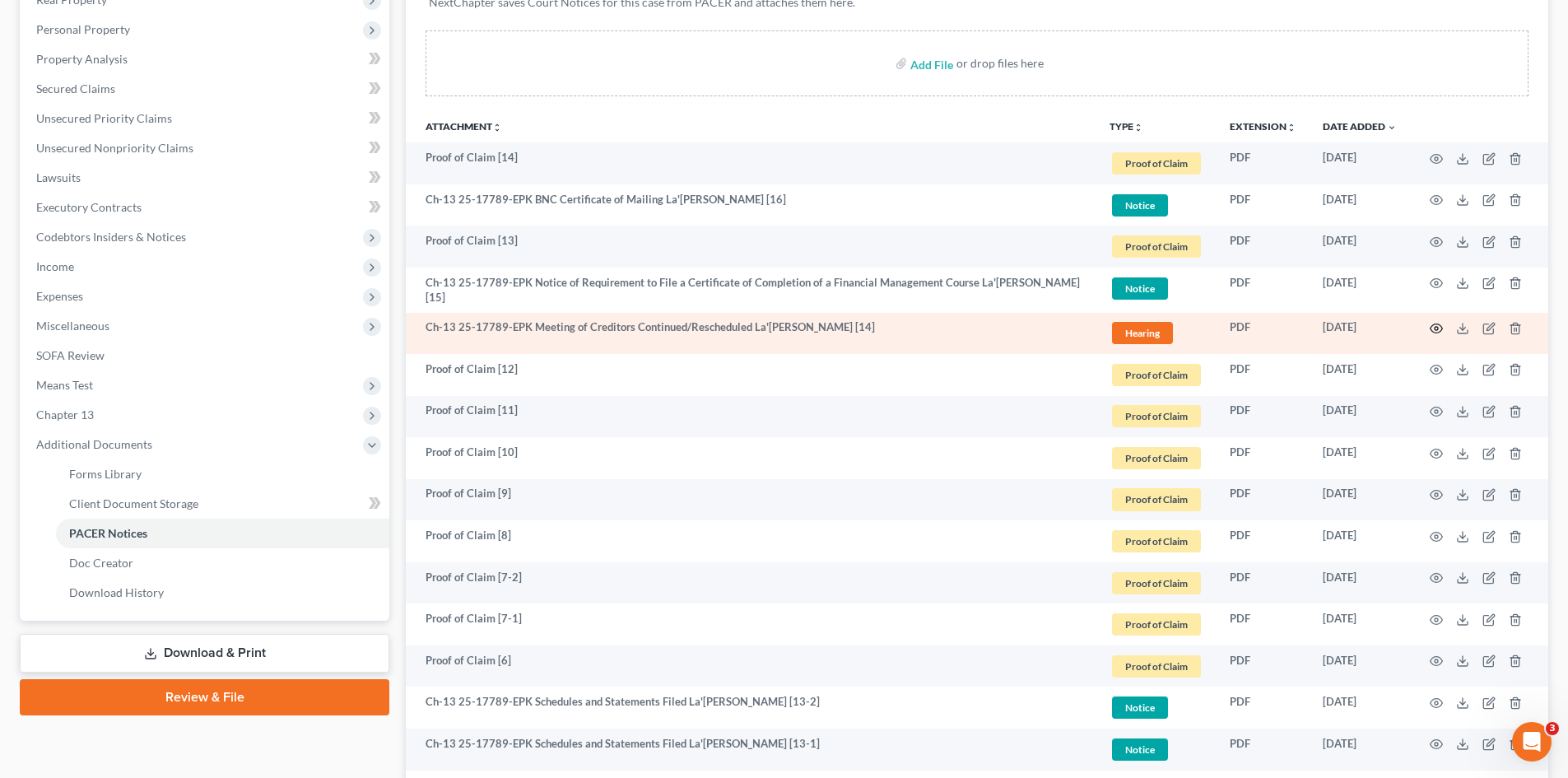
click at [1437, 327] on circle "button" at bounding box center [1436, 328] width 3 height 3
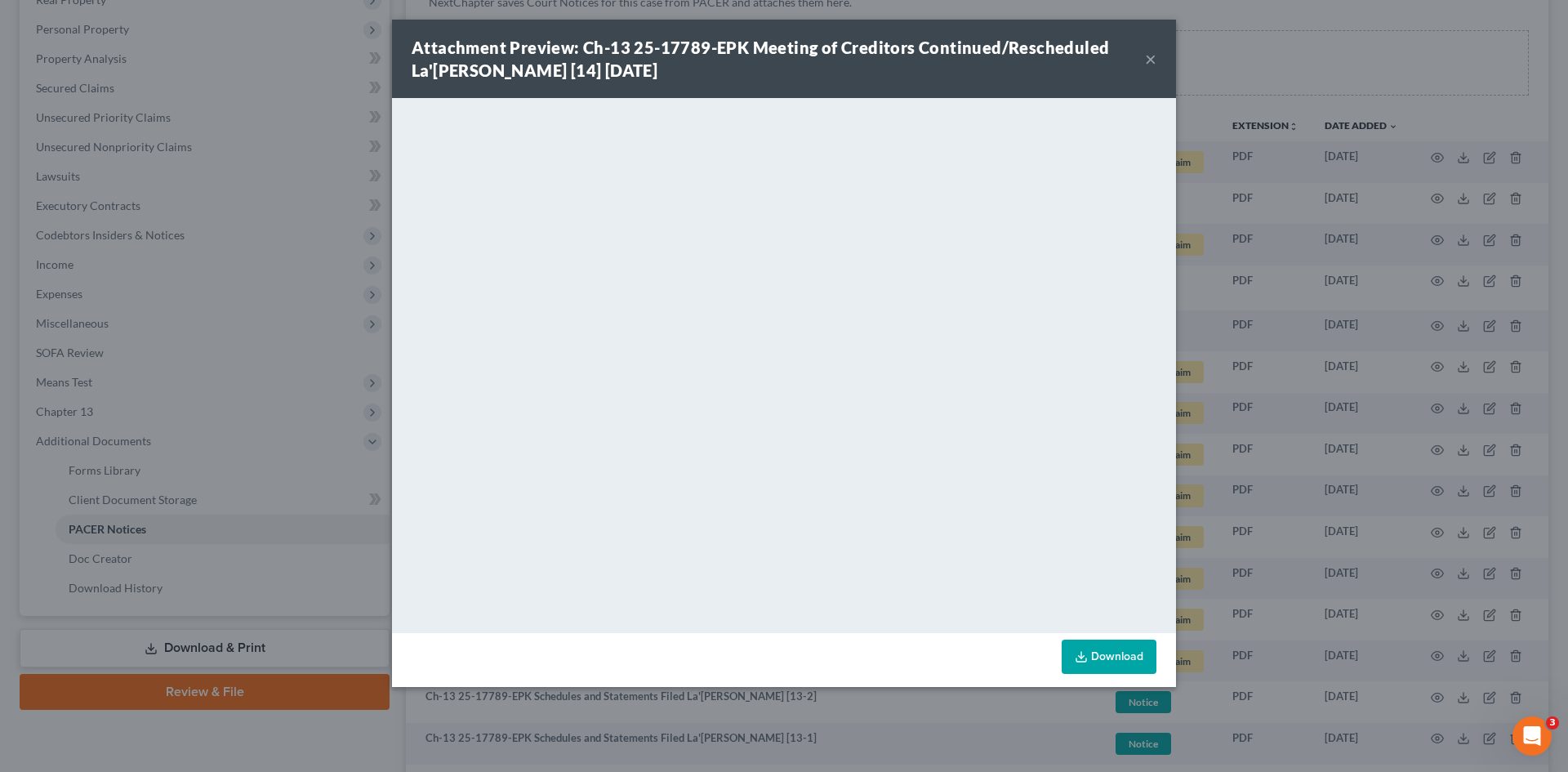
click at [1288, 42] on div "Attachment Preview: Ch-13 25-17789-EPK Meeting of Creditors Continued/Reschedul…" at bounding box center [784, 386] width 1568 height 772
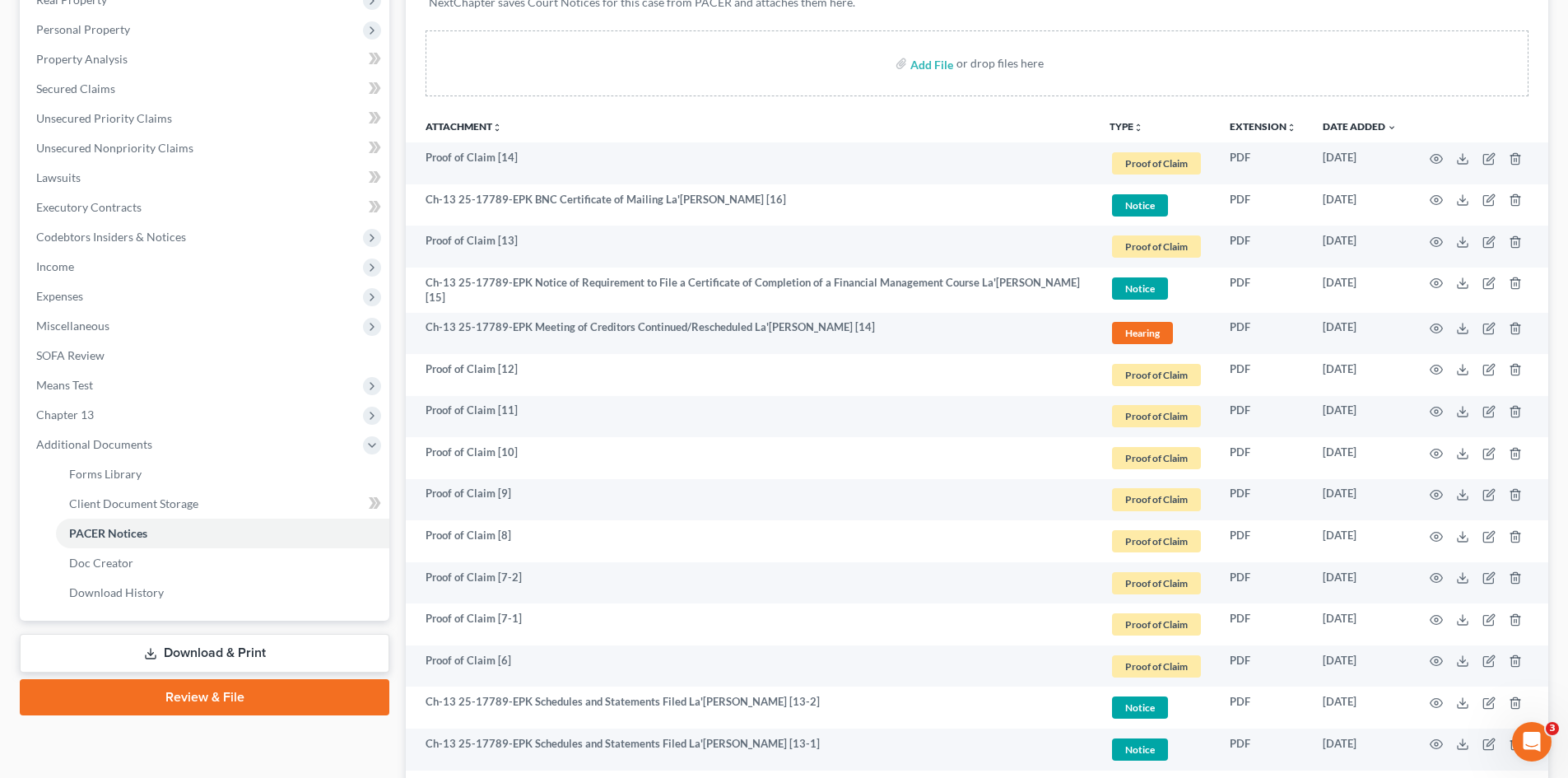
scroll to position [0, 0]
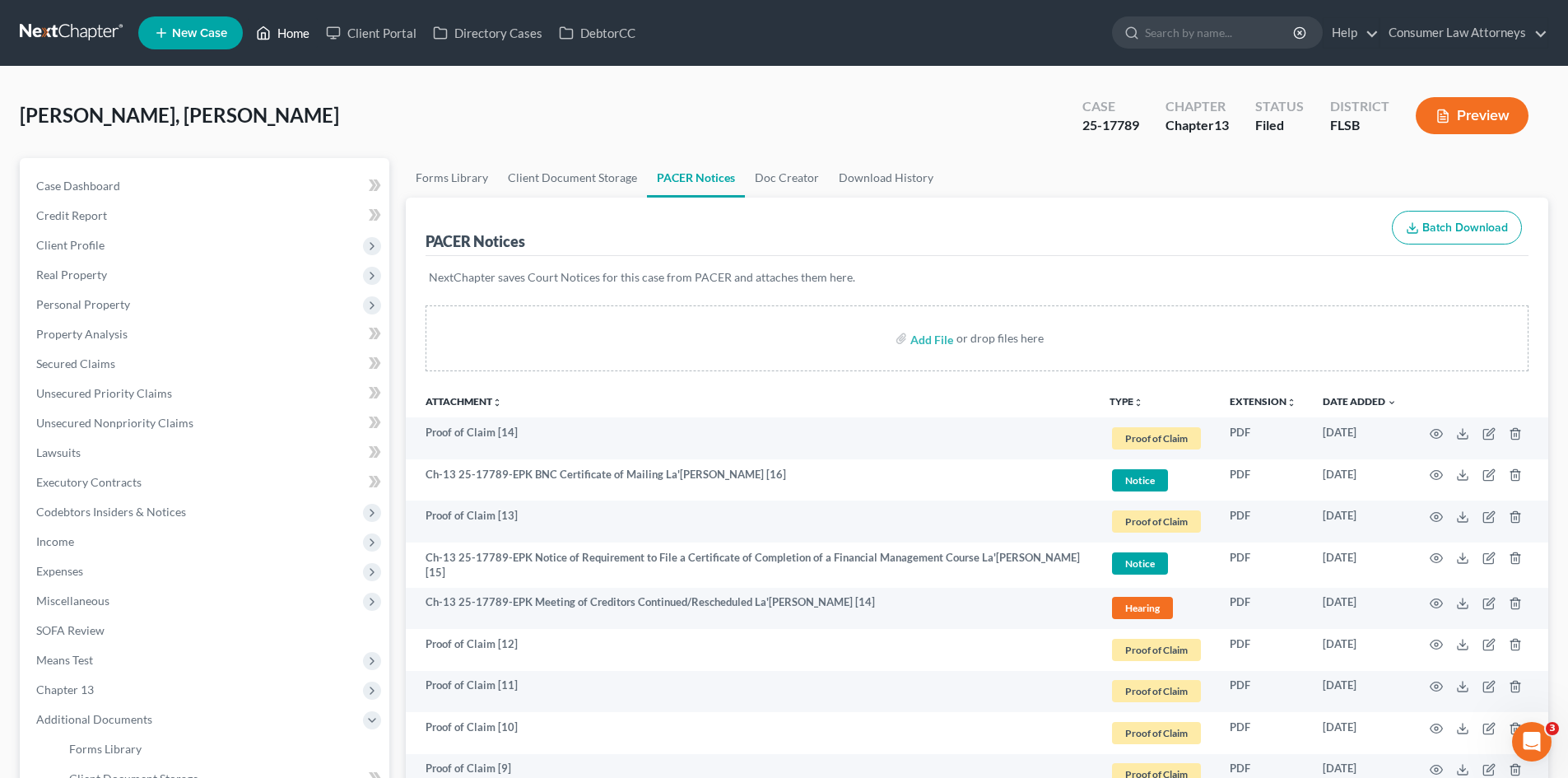
click at [274, 31] on link "Home" at bounding box center [282, 33] width 70 height 30
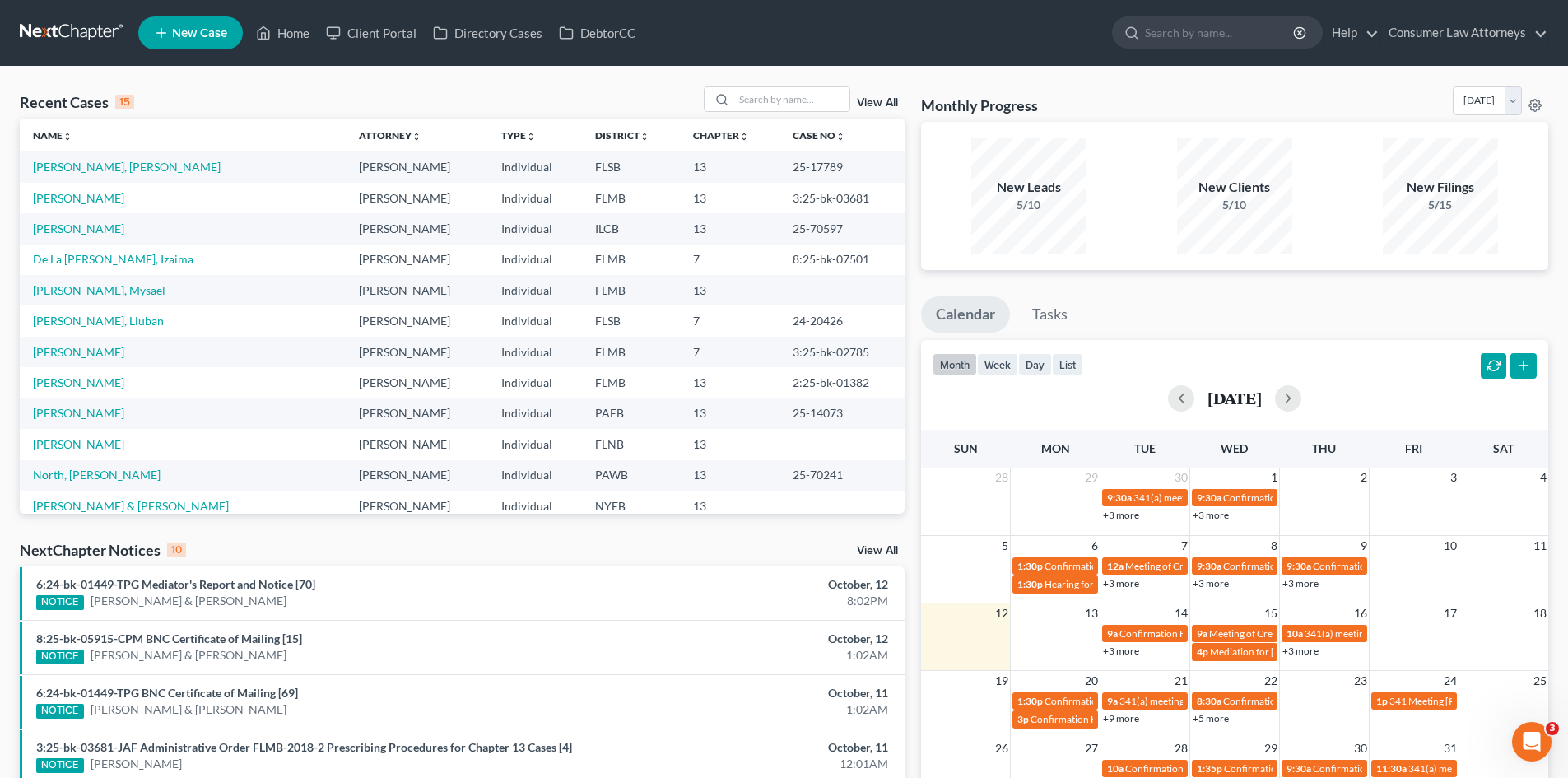
click at [1306, 650] on link "+3 more" at bounding box center [1300, 650] width 36 height 13
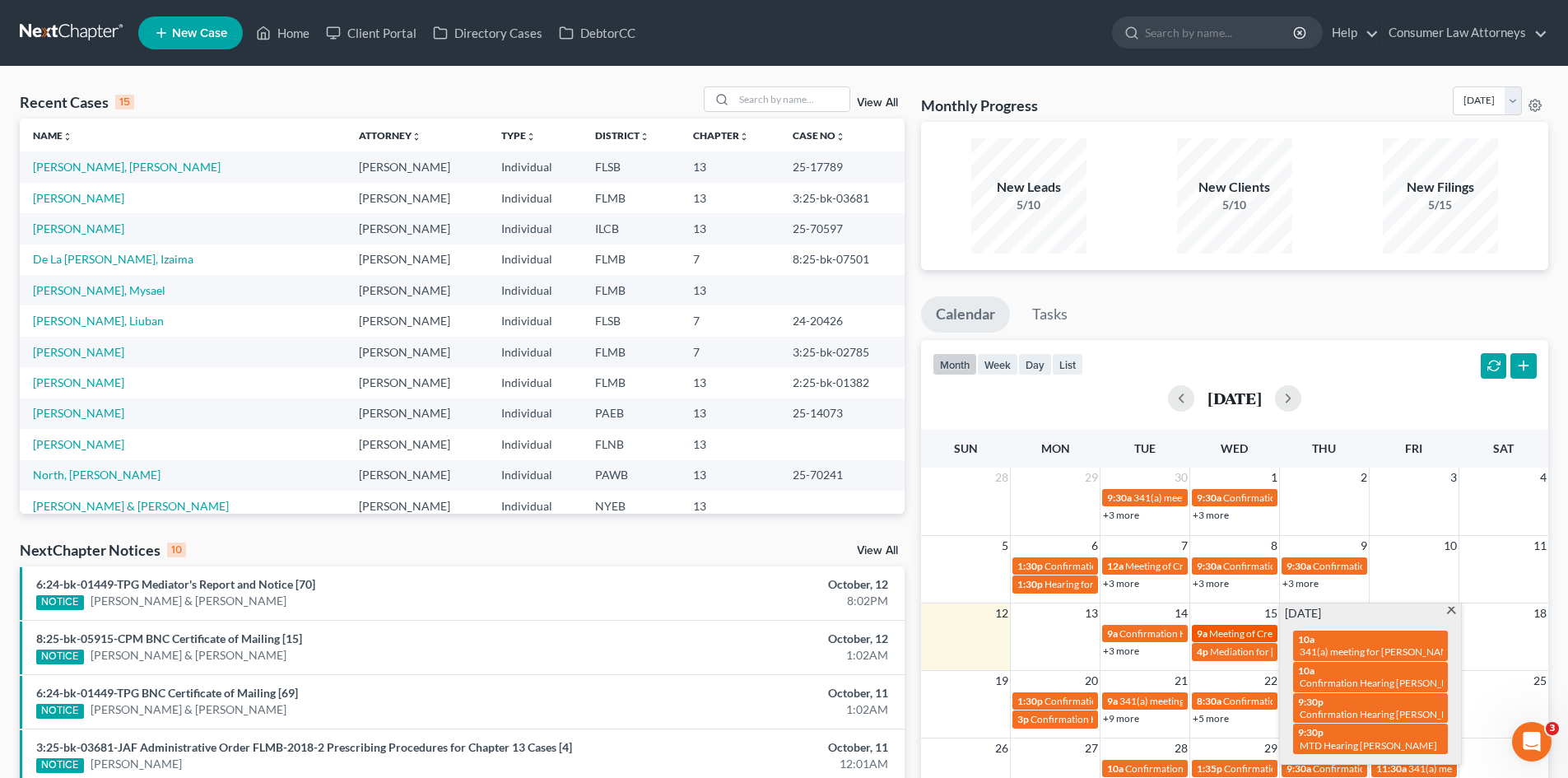
click at [1238, 634] on span "Meeting of Creditors for [PERSON_NAME]" at bounding box center [1300, 633] width 183 height 13
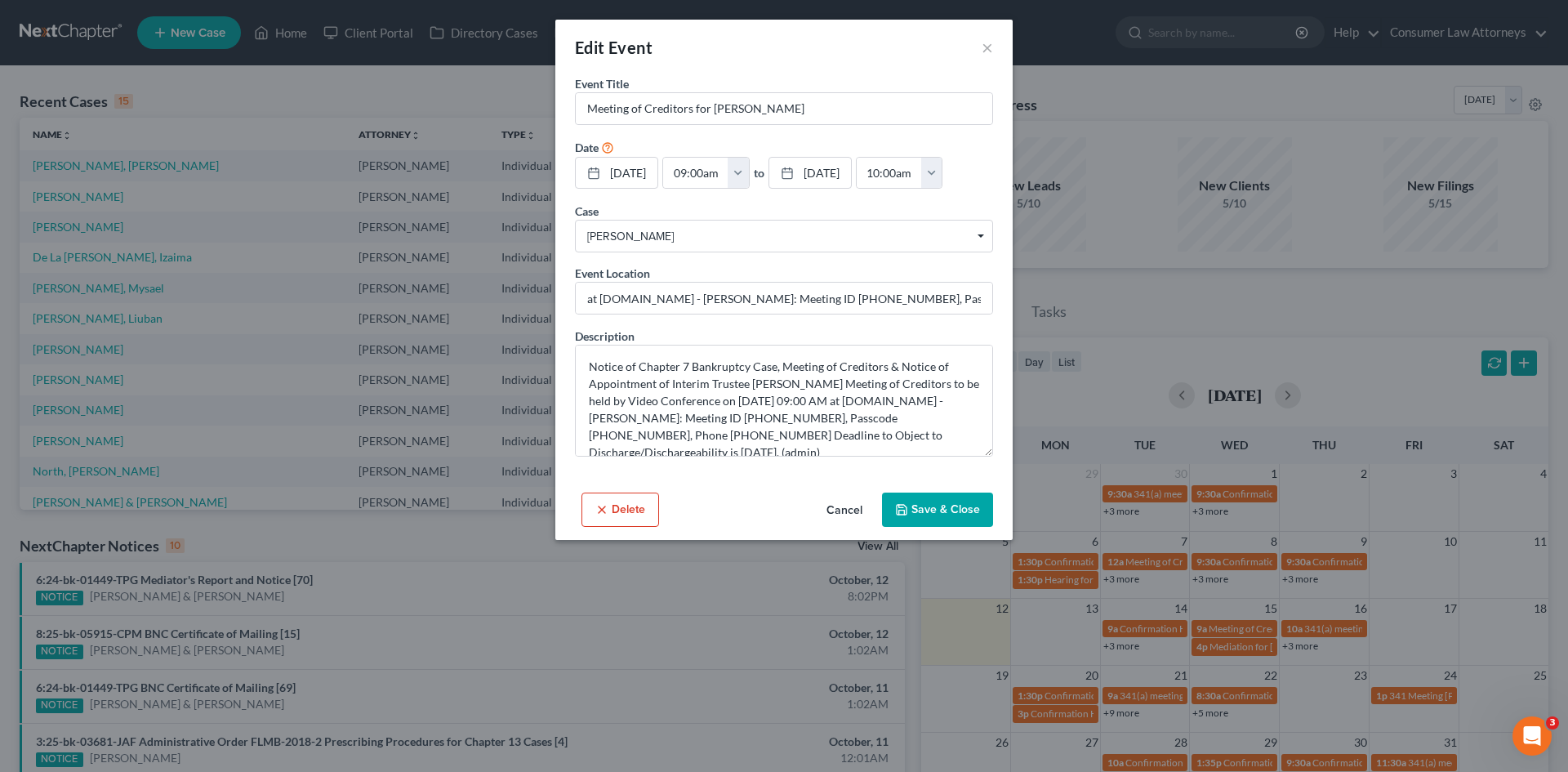
click at [846, 526] on button "Cancel" at bounding box center [844, 510] width 62 height 33
